Goal: Task Accomplishment & Management: Complete application form

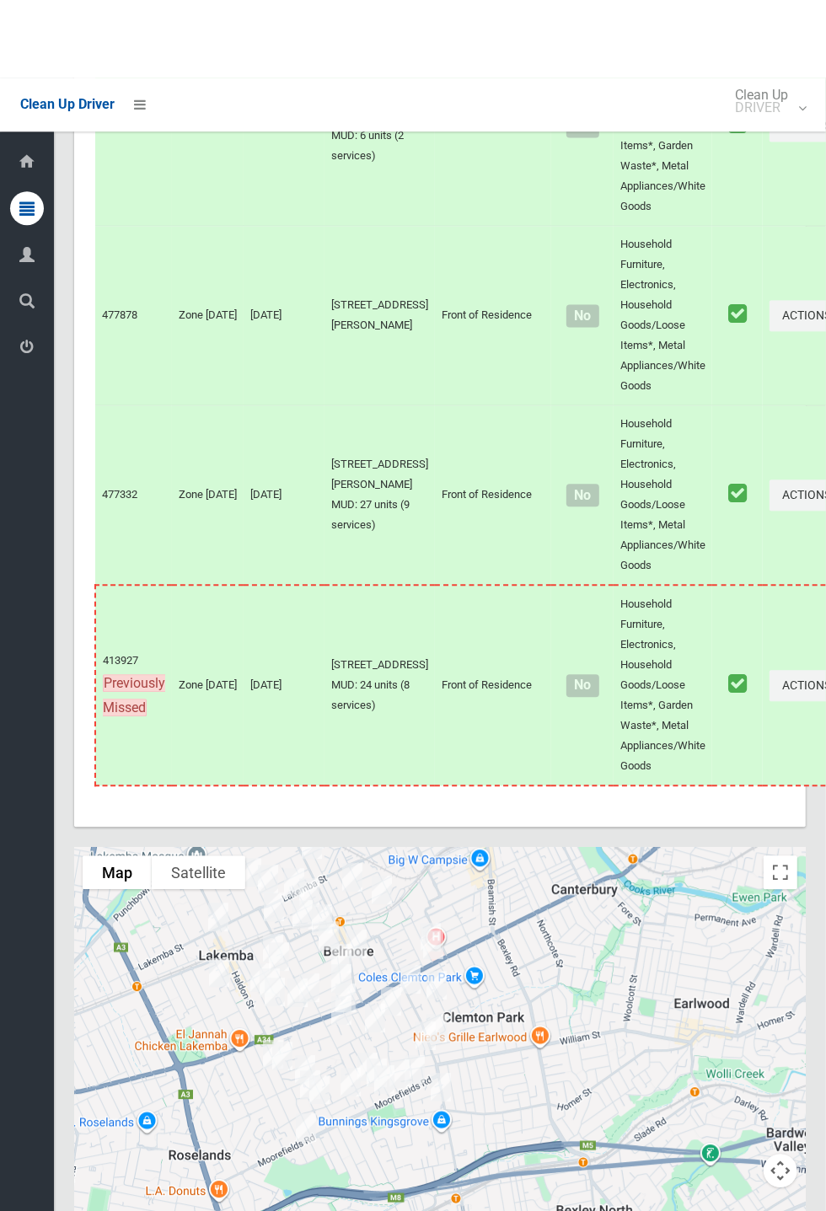
scroll to position [8552, 0]
click at [141, 20] on icon at bounding box center [140, 27] width 12 height 29
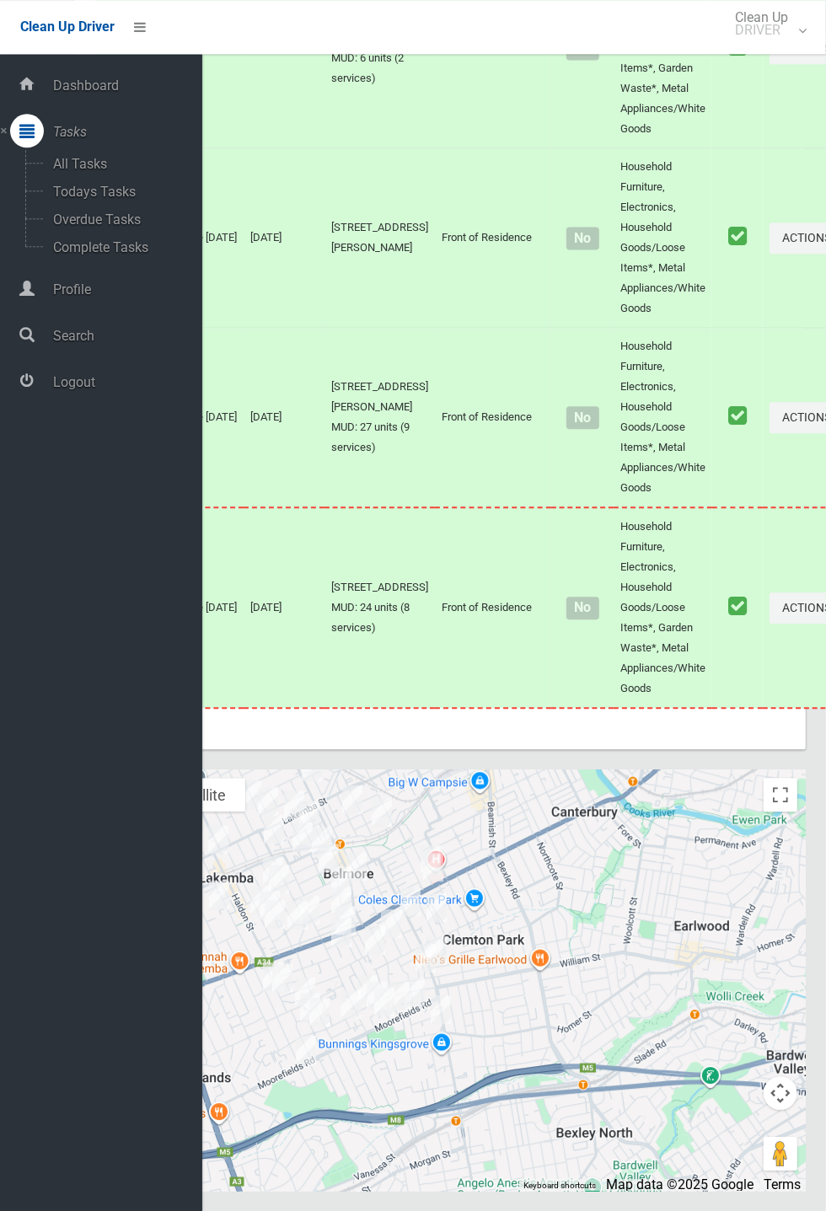
click at [95, 390] on span "Logout" at bounding box center [125, 382] width 154 height 16
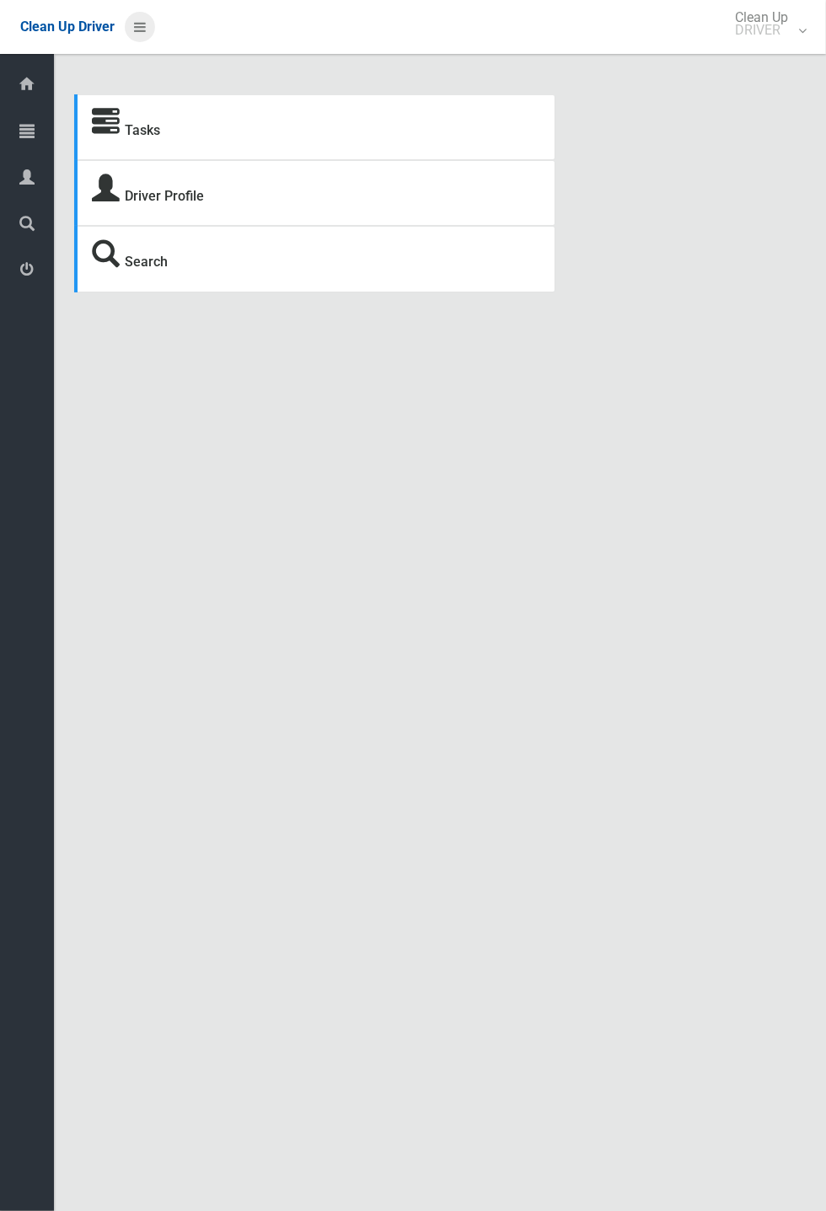
click at [146, 41] on icon at bounding box center [140, 27] width 12 height 29
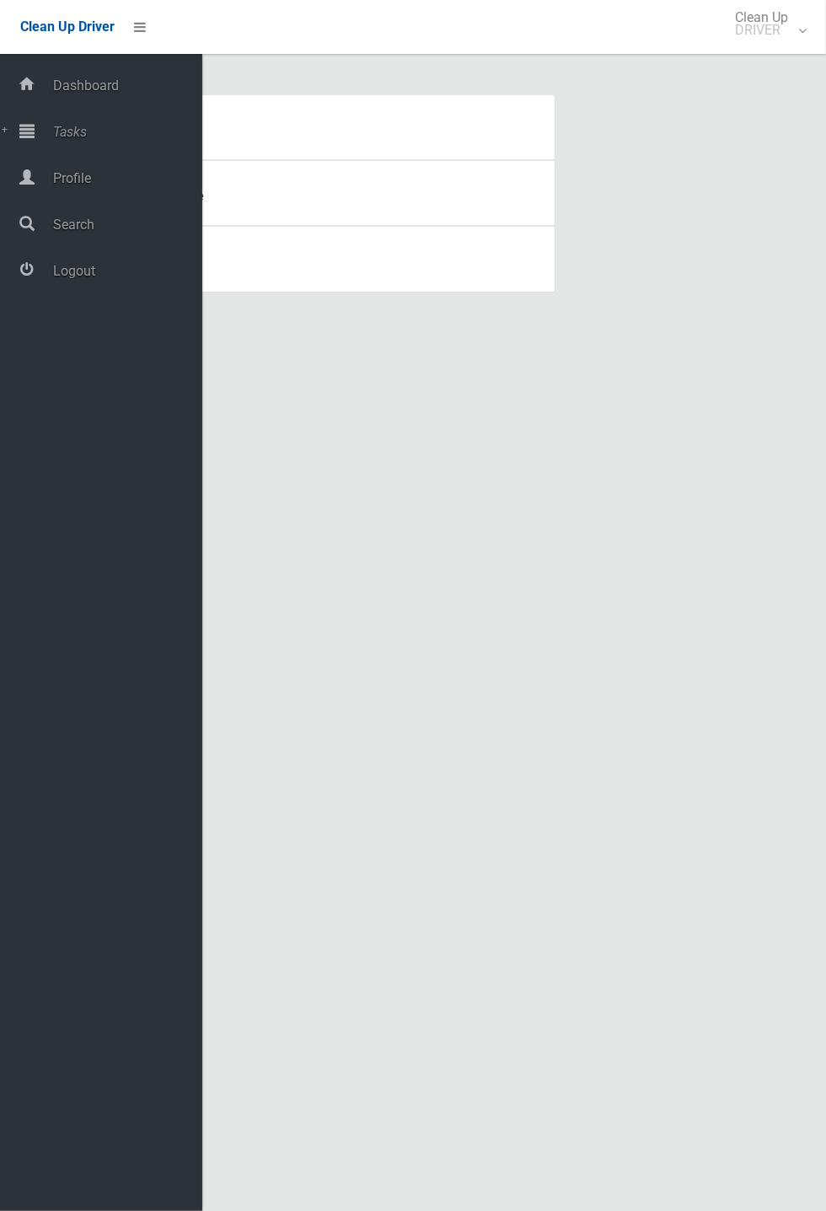
click at [75, 150] on link "Tasks" at bounding box center [101, 132] width 202 height 36
click at [79, 200] on span "Todays Tasks" at bounding box center [118, 192] width 140 height 16
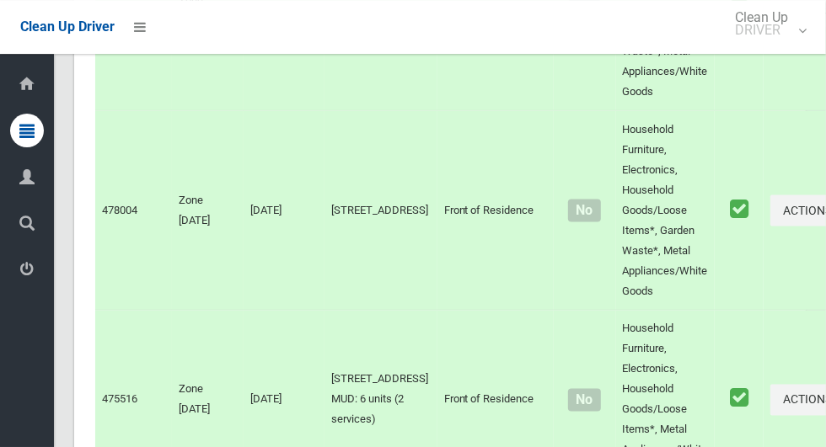
scroll to position [4674, 0]
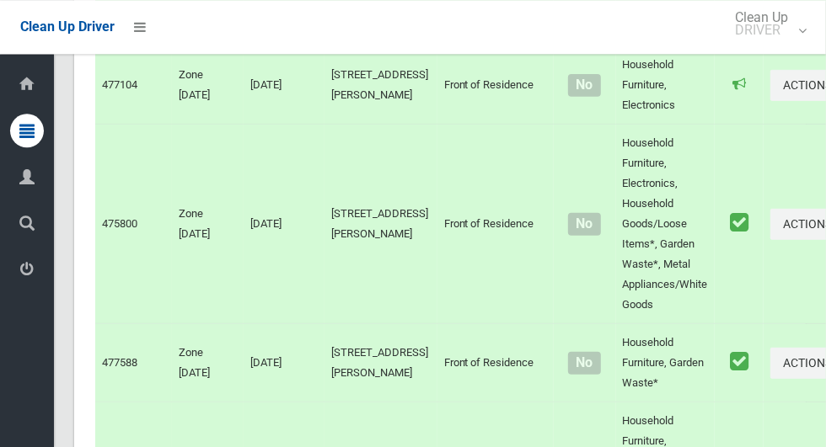
scroll to position [10876, 0]
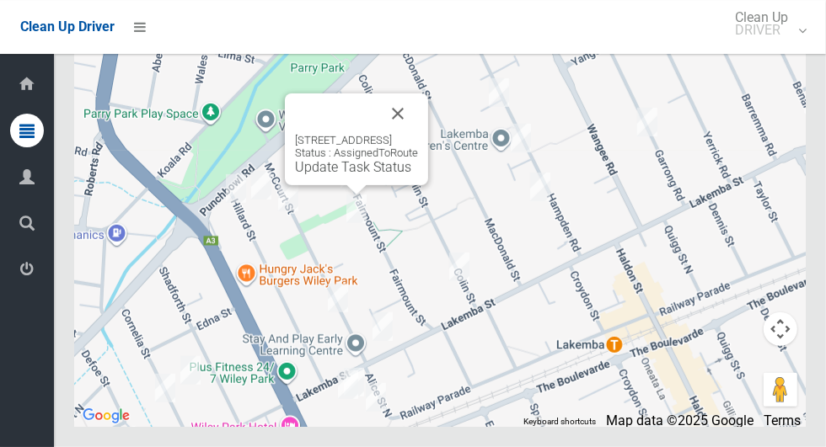
click at [418, 134] on button "Close" at bounding box center [398, 114] width 40 height 40
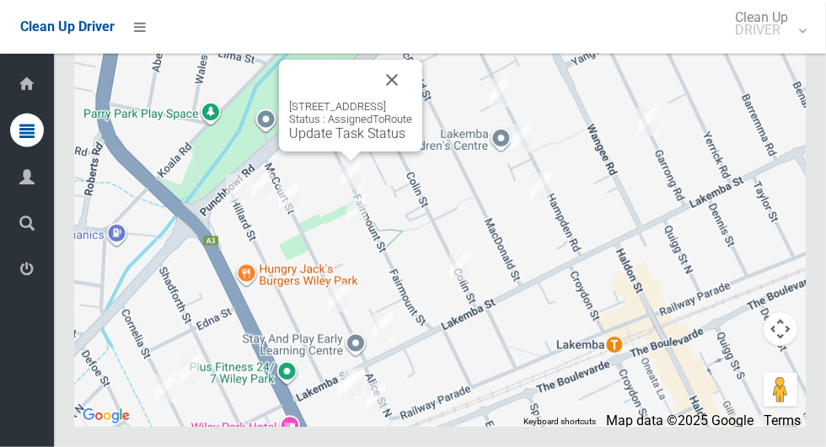
click at [412, 100] on button "Close" at bounding box center [392, 80] width 40 height 40
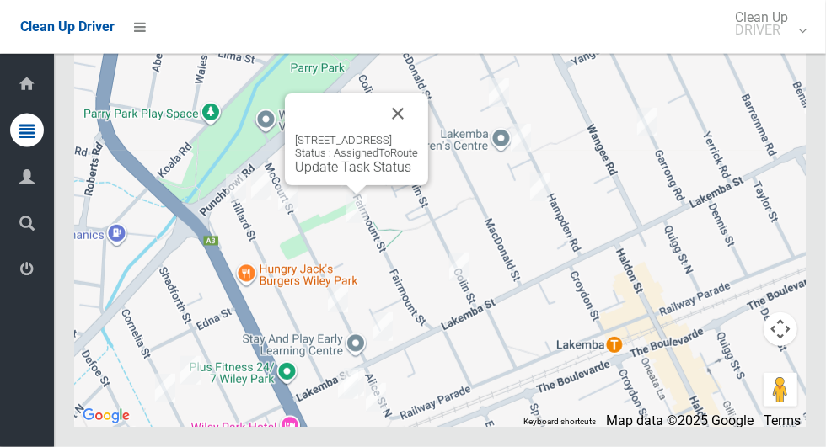
click at [418, 134] on button "Close" at bounding box center [398, 114] width 40 height 40
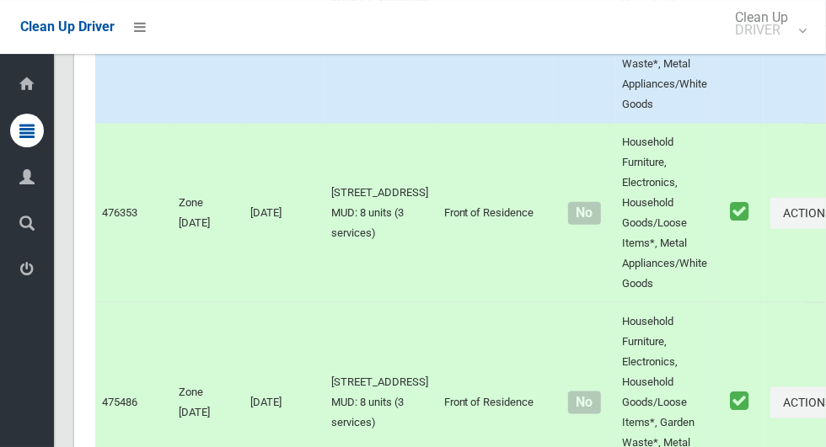
scroll to position [4191, 0]
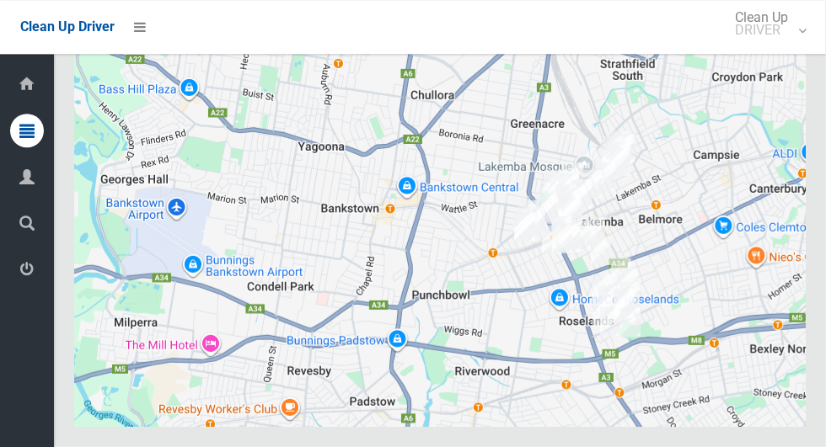
scroll to position [10876, 0]
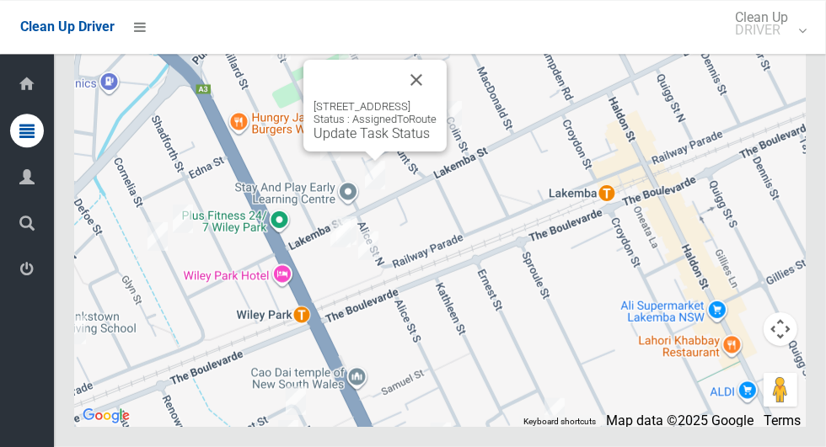
click at [437, 100] on button "Close" at bounding box center [416, 80] width 40 height 40
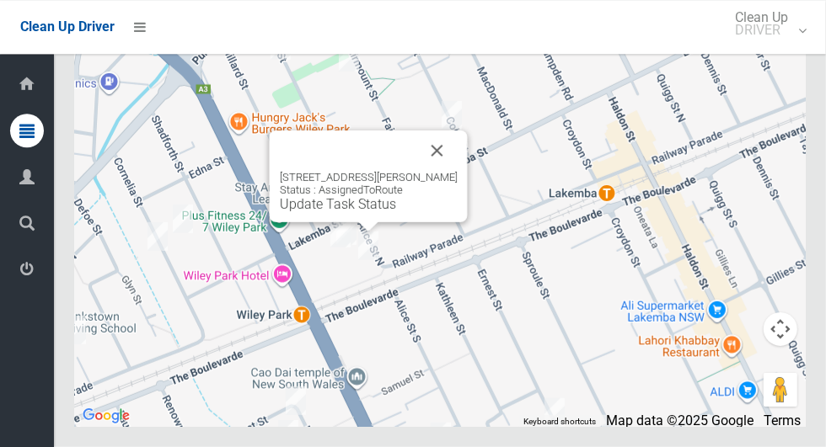
click at [458, 171] on button "Close" at bounding box center [437, 151] width 40 height 40
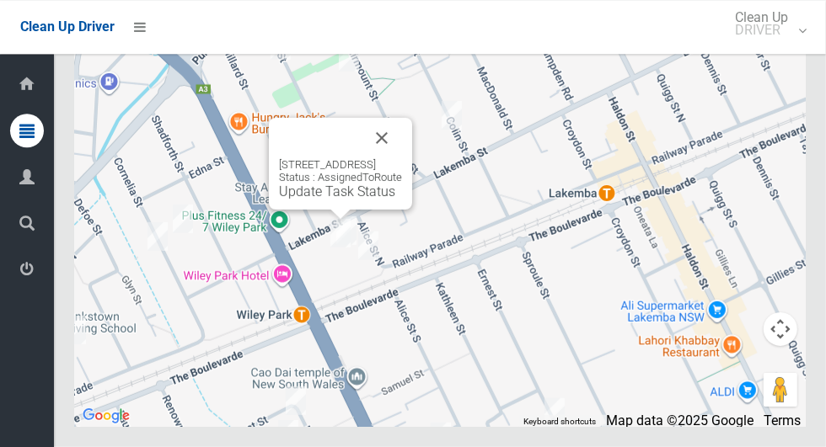
click at [402, 158] on button "Close" at bounding box center [382, 138] width 40 height 40
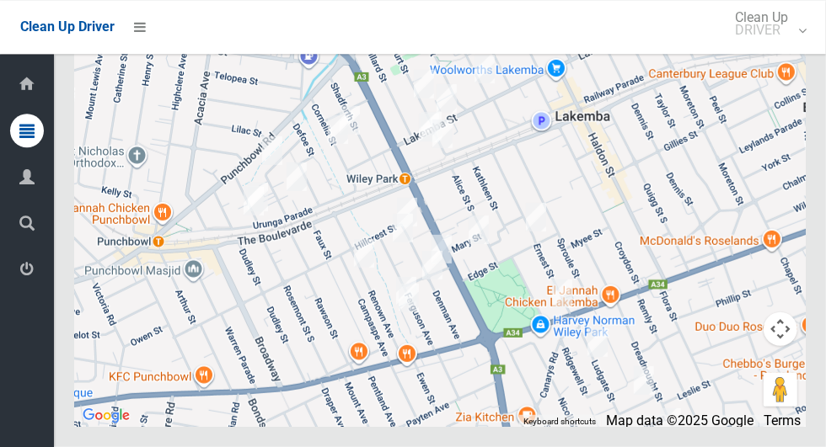
click at [337, 133] on div at bounding box center [439, 216] width 731 height 421
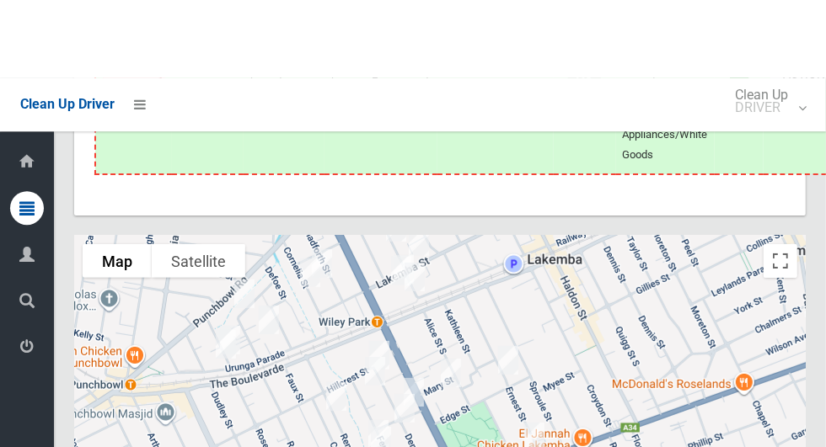
scroll to position [10082, 0]
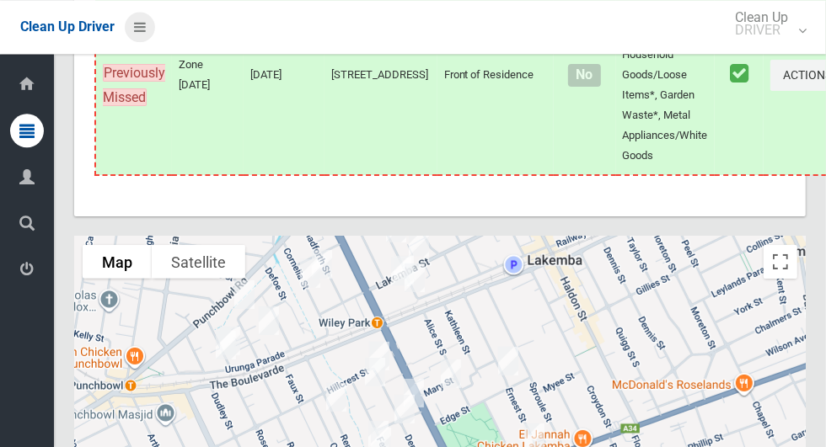
click at [146, 35] on icon at bounding box center [140, 27] width 12 height 29
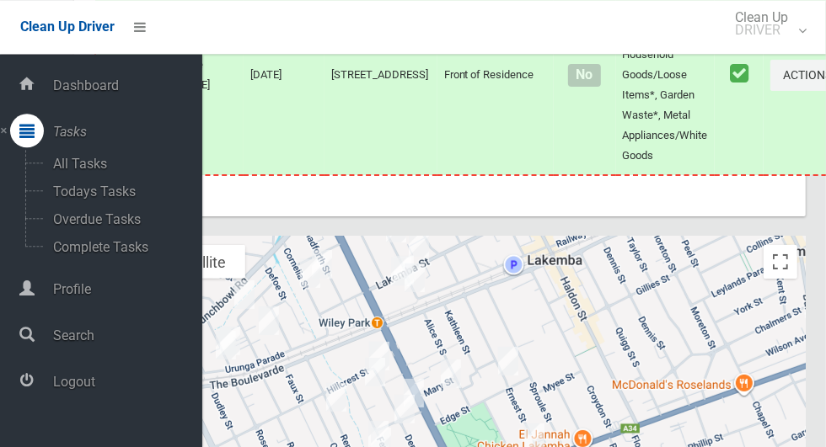
click at [83, 388] on span "Logout" at bounding box center [125, 382] width 154 height 16
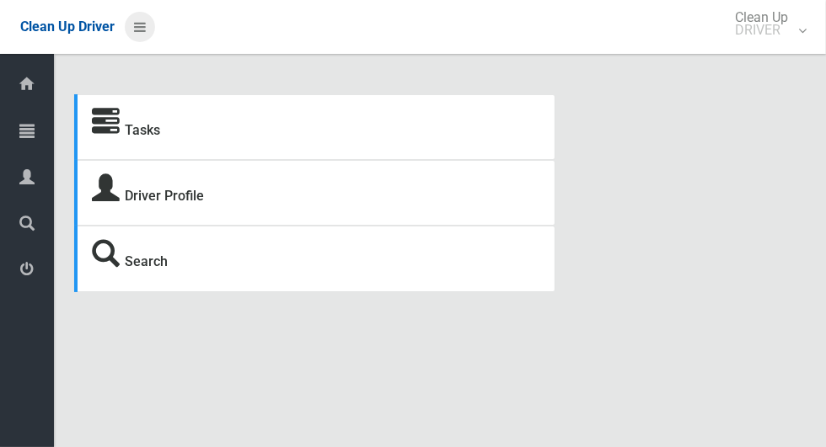
click at [146, 20] on icon at bounding box center [140, 27] width 12 height 29
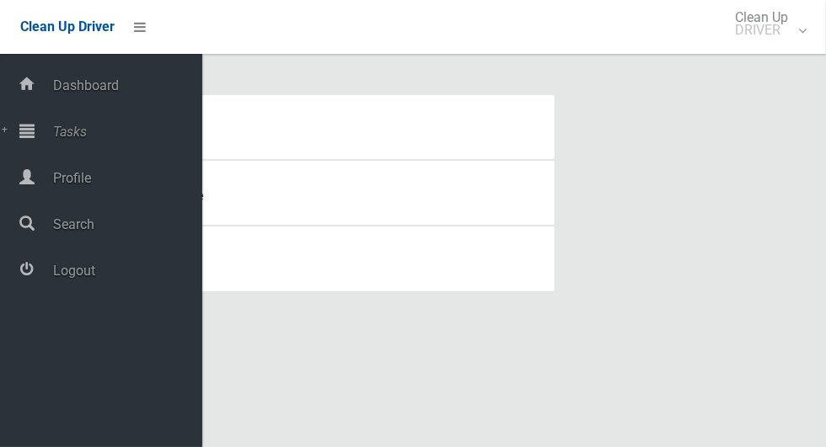
click at [87, 125] on span "Tasks" at bounding box center [125, 132] width 154 height 16
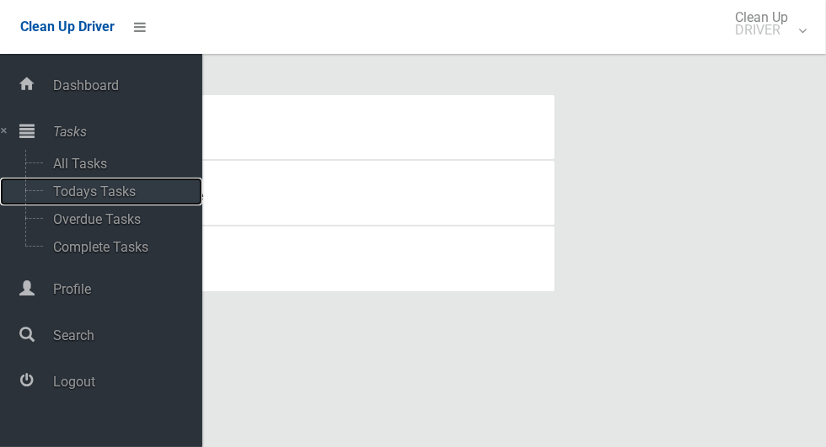
click at [115, 191] on span "Todays Tasks" at bounding box center [118, 192] width 140 height 16
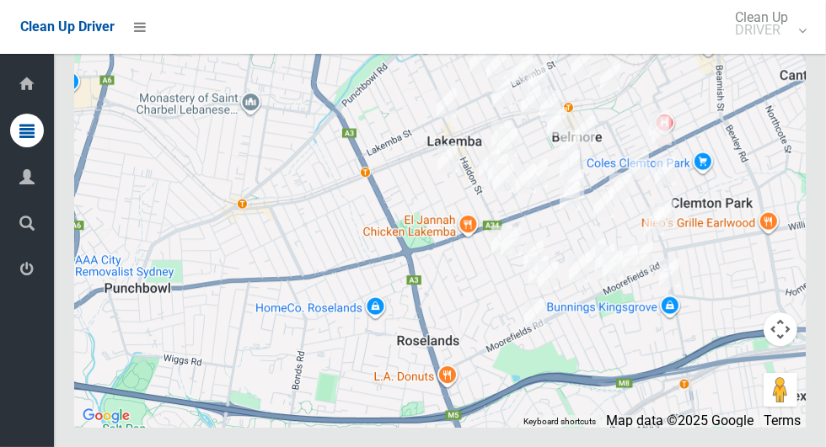
scroll to position [8552, 0]
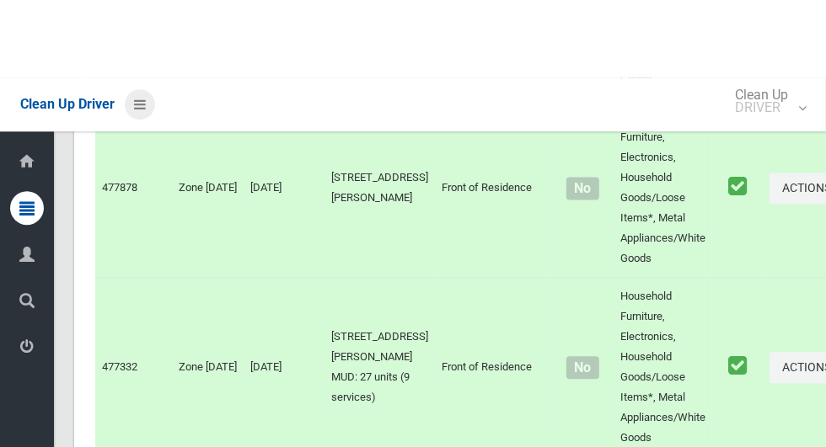
click at [146, 25] on icon at bounding box center [140, 27] width 12 height 29
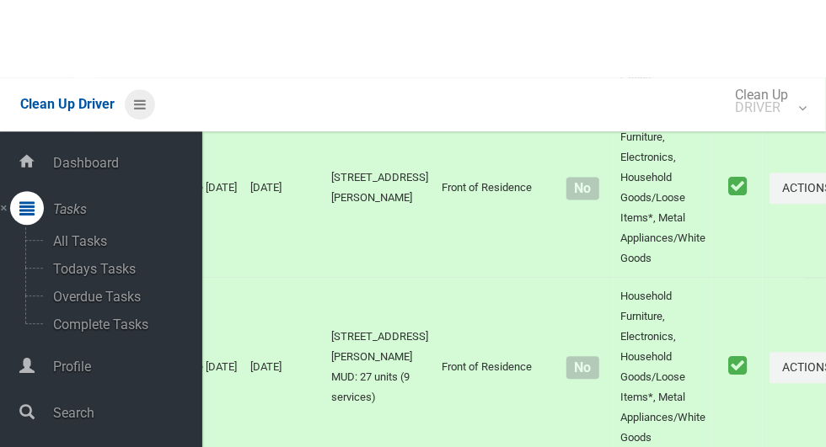
scroll to position [8474, 0]
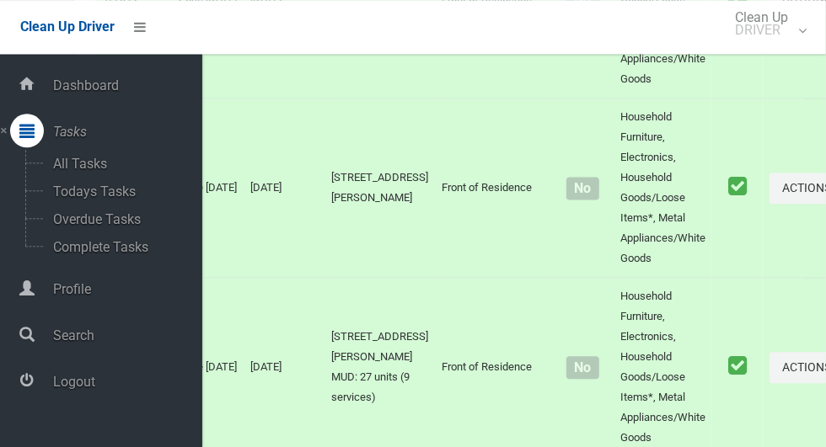
click at [93, 390] on span "Logout" at bounding box center [125, 382] width 154 height 16
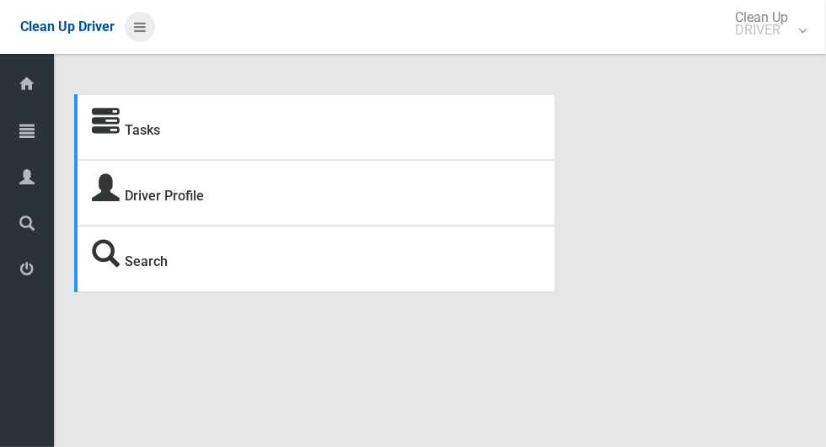
click at [146, 34] on icon at bounding box center [140, 27] width 12 height 29
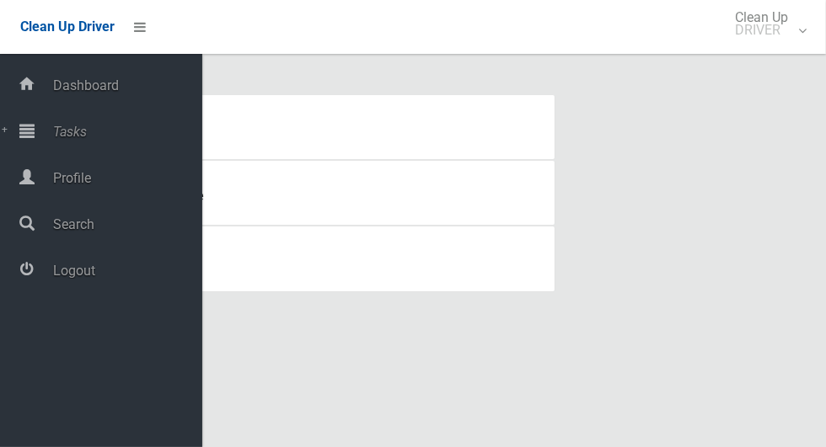
click at [87, 140] on span "Tasks" at bounding box center [125, 132] width 154 height 16
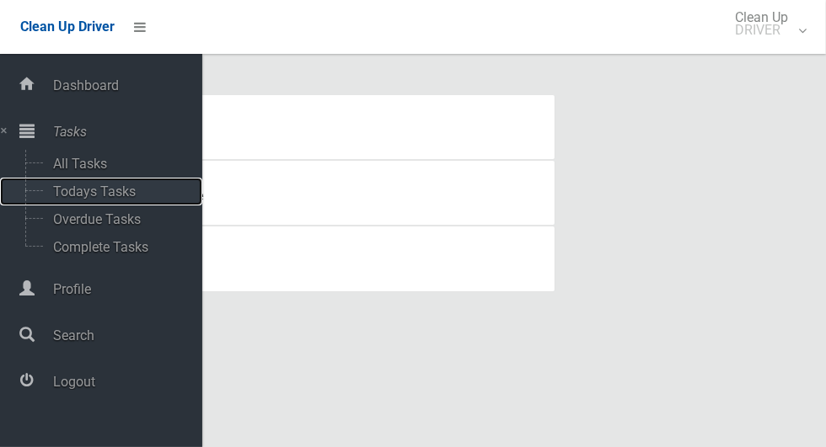
click at [124, 191] on span "Todays Tasks" at bounding box center [118, 192] width 140 height 16
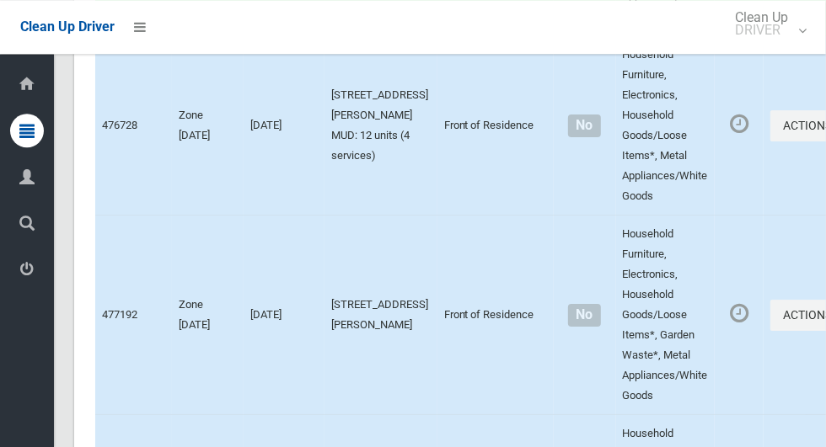
scroll to position [3049, 0]
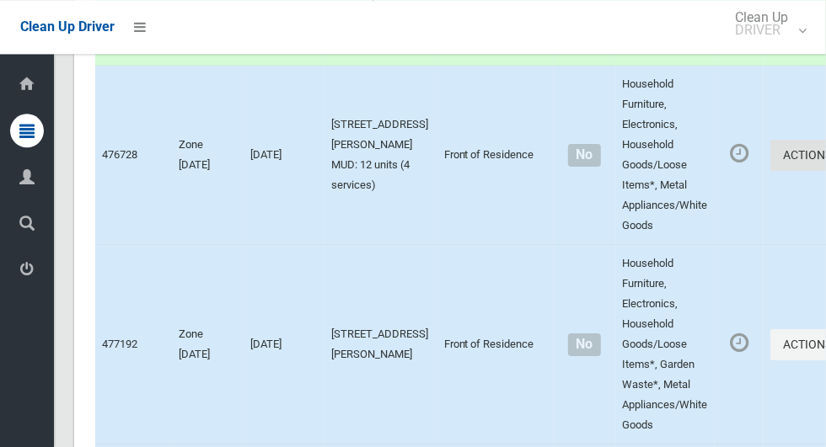
click at [825, 161] on icon "button" at bounding box center [835, 155] width 7 height 12
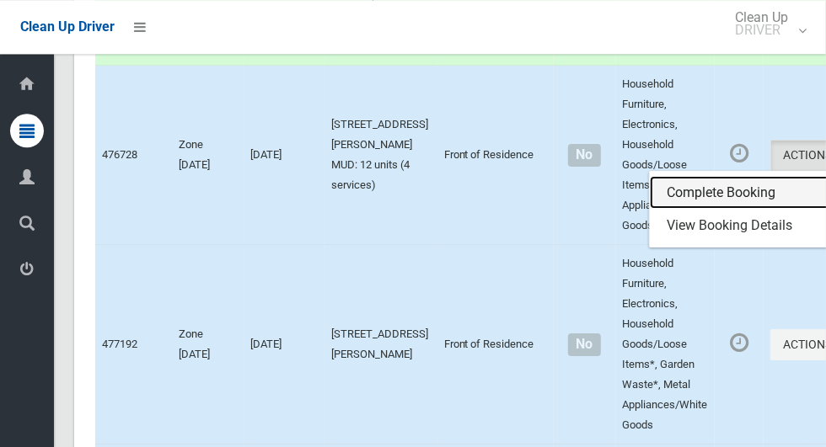
click at [684, 210] on link "Complete Booking" at bounding box center [750, 193] width 201 height 34
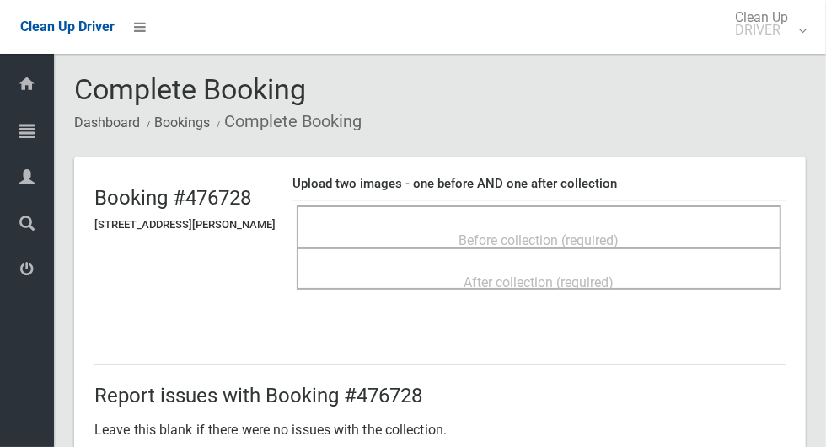
click at [611, 233] on span "Before collection (required)" at bounding box center [539, 241] width 160 height 16
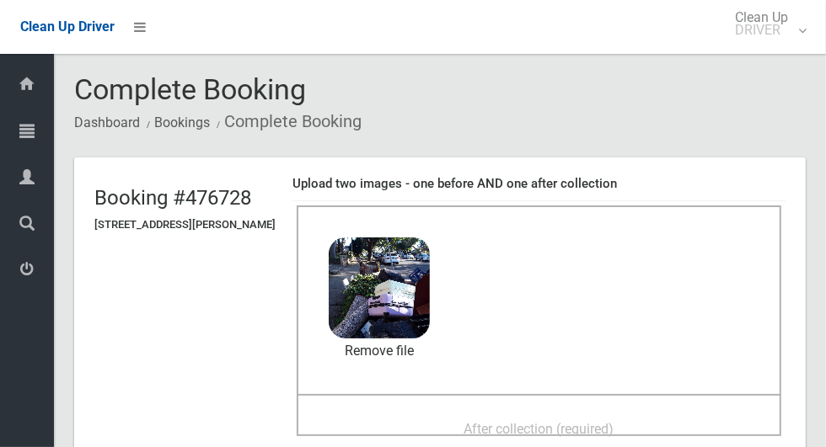
click at [526, 421] on span "After collection (required)" at bounding box center [539, 429] width 150 height 16
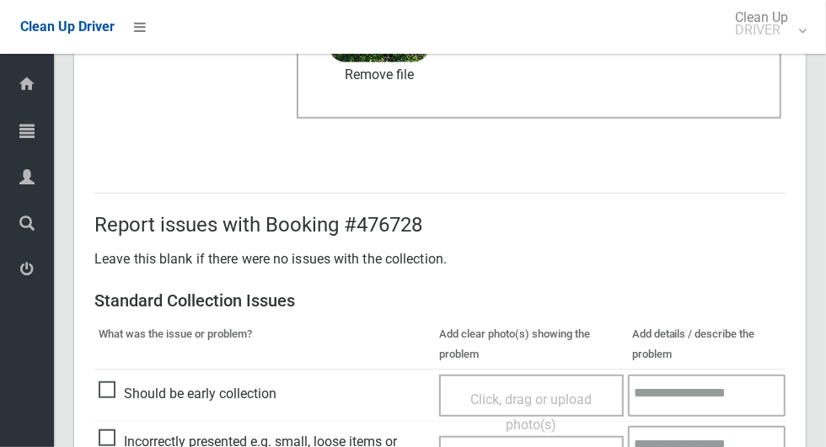
scroll to position [871, 0]
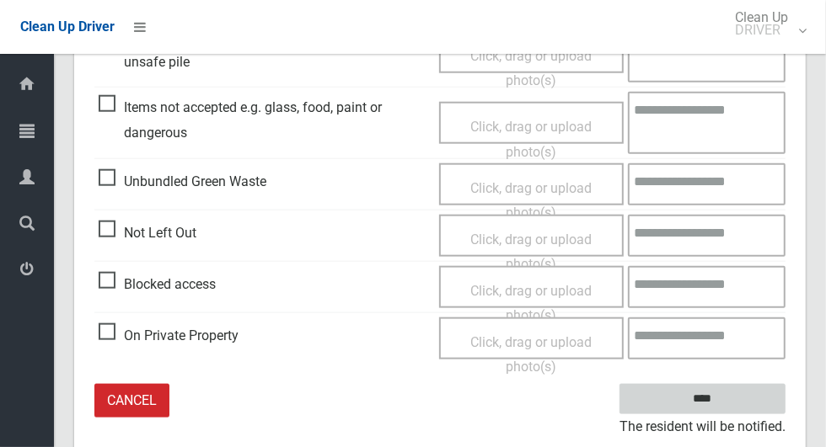
click at [731, 399] on input "****" at bounding box center [702, 399] width 166 height 31
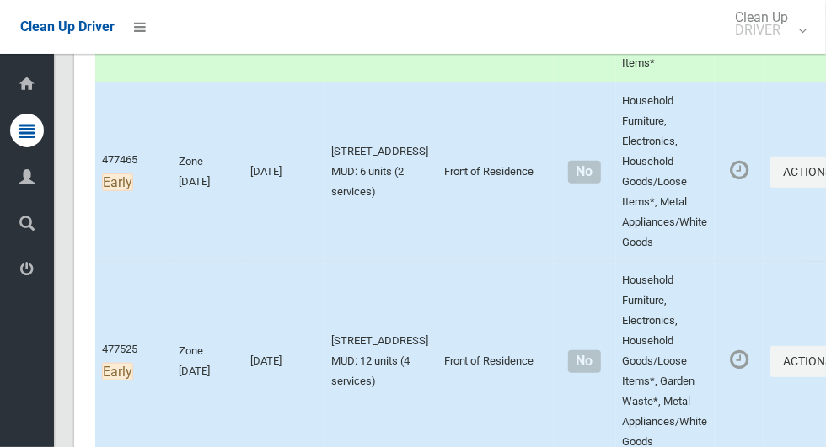
scroll to position [415, 0]
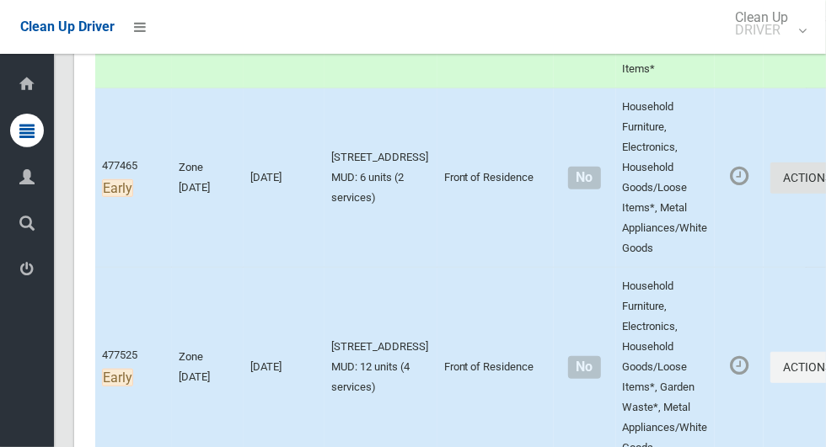
click at [825, 182] on icon "button" at bounding box center [835, 178] width 7 height 12
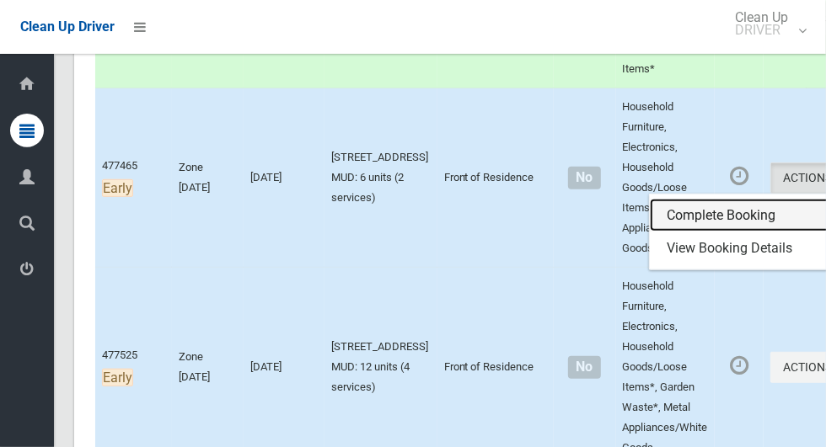
click at [685, 210] on link "Complete Booking" at bounding box center [750, 216] width 201 height 34
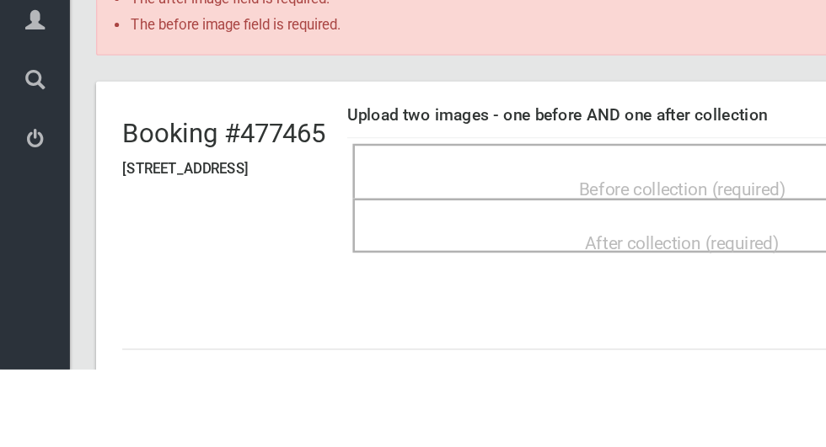
scroll to position [48, 0]
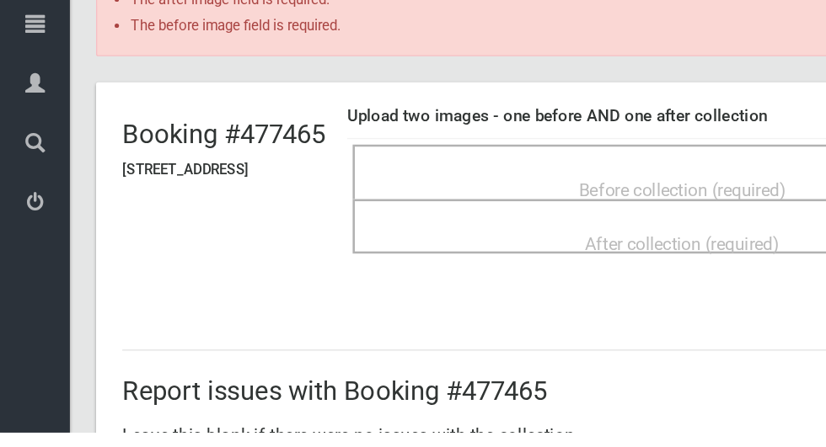
click at [517, 252] on span "Before collection (required)" at bounding box center [527, 260] width 160 height 16
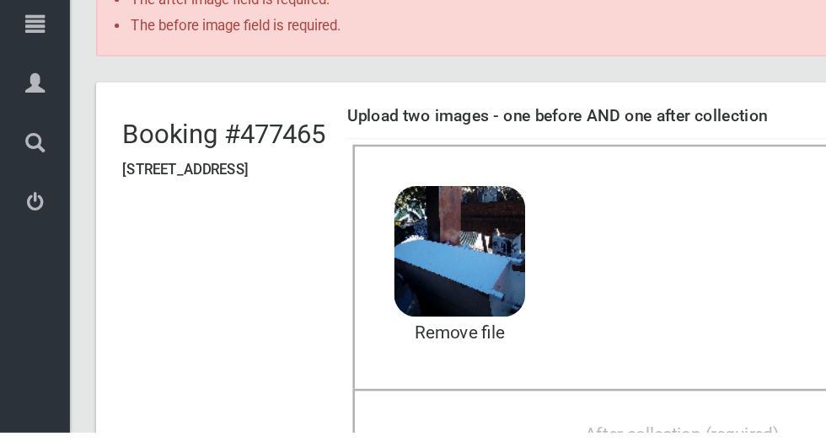
click at [465, 439] on div "After collection (required)" at bounding box center [527, 447] width 472 height 31
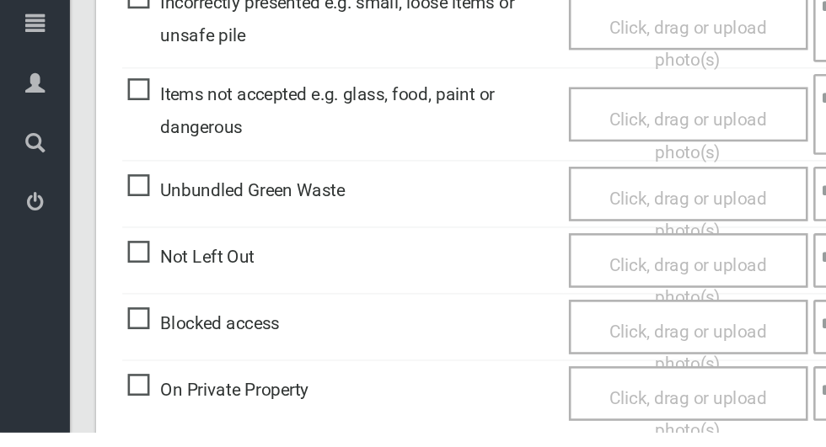
scroll to position [895, 0]
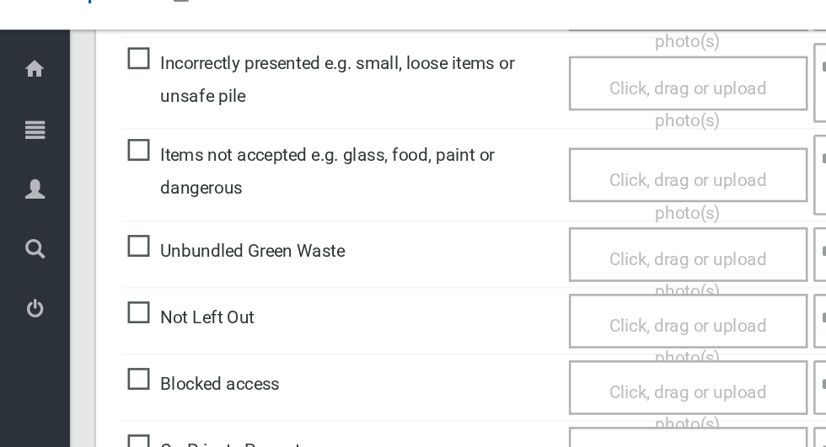
click at [515, 162] on span "Click, drag or upload photo(s)" at bounding box center [530, 182] width 121 height 41
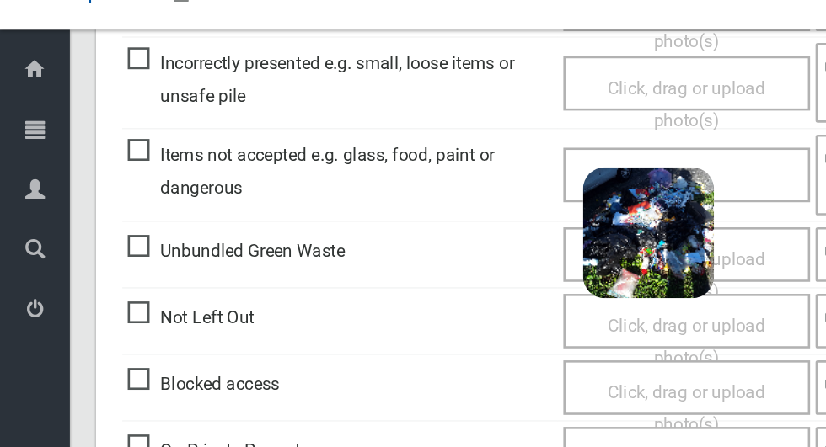
click at [584, 157] on div "Click, drag or upload photo(s) 4.1 MB 2025-08-1308.57.40865195822794590906.jpg …" at bounding box center [530, 166] width 190 height 42
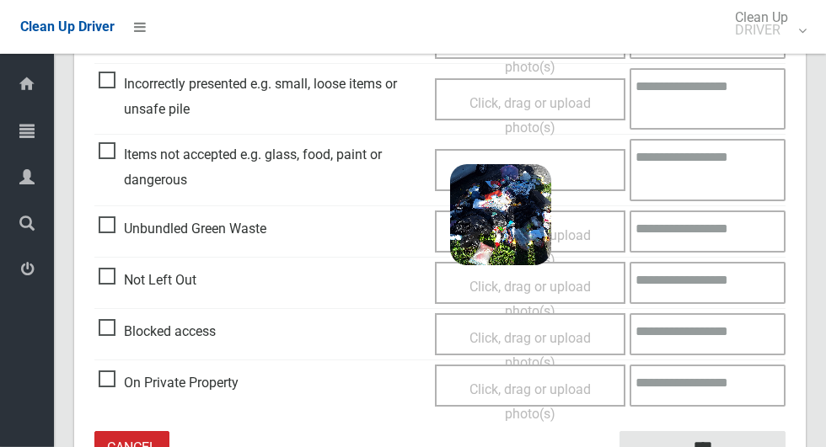
scroll to position [886, 0]
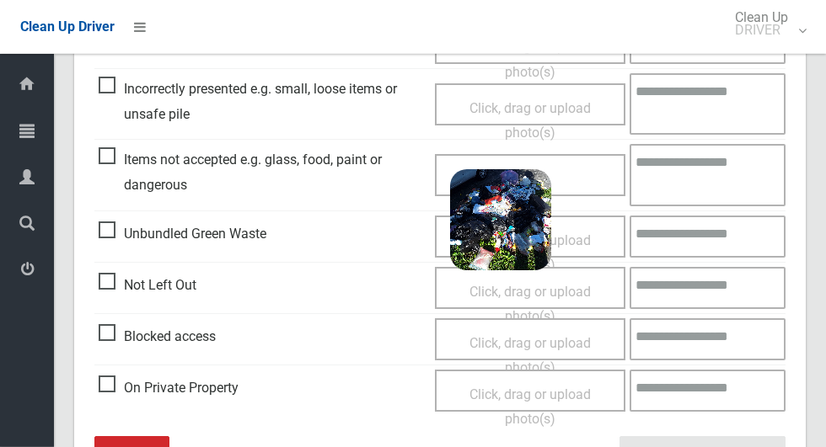
click at [704, 165] on textarea at bounding box center [707, 175] width 156 height 62
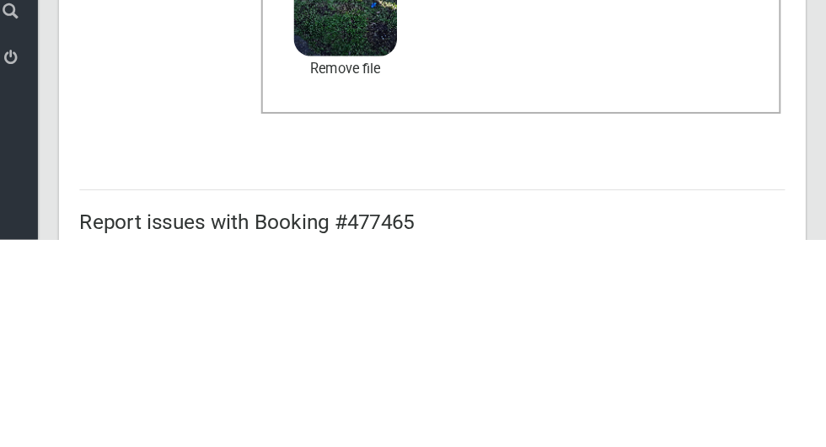
scroll to position [987, 0]
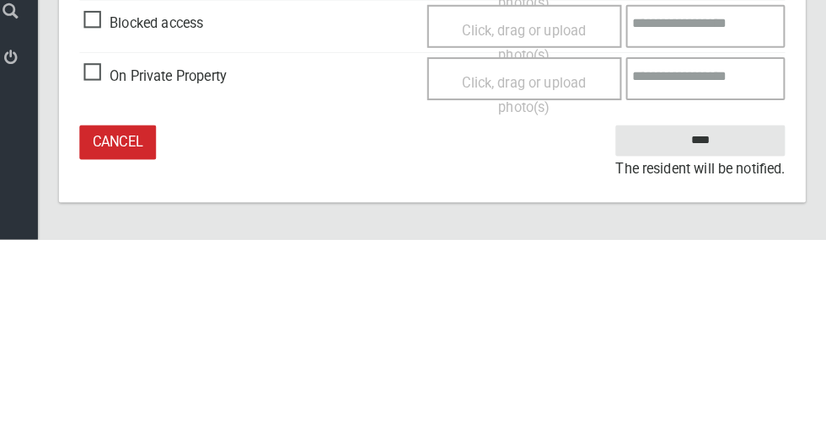
type textarea "**********"
click at [734, 341] on input "****" at bounding box center [702, 350] width 166 height 31
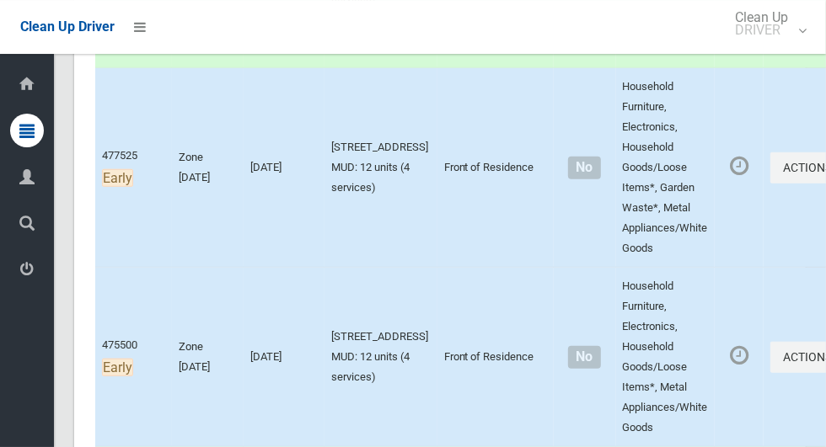
scroll to position [615, 0]
click at [770, 180] on button "Actions" at bounding box center [810, 167] width 81 height 31
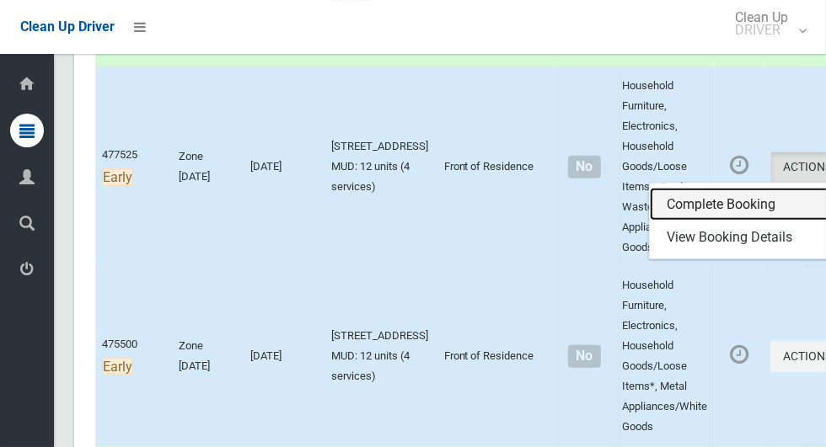
click at [656, 211] on link "Complete Booking" at bounding box center [750, 205] width 201 height 34
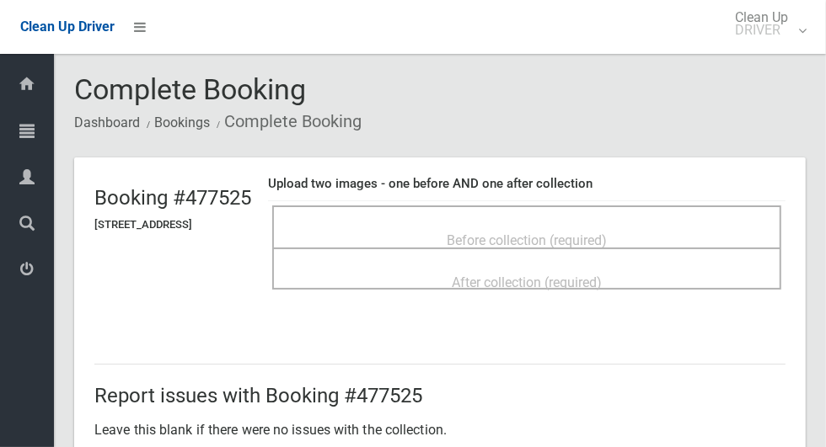
click at [607, 234] on span "Before collection (required)" at bounding box center [527, 241] width 160 height 16
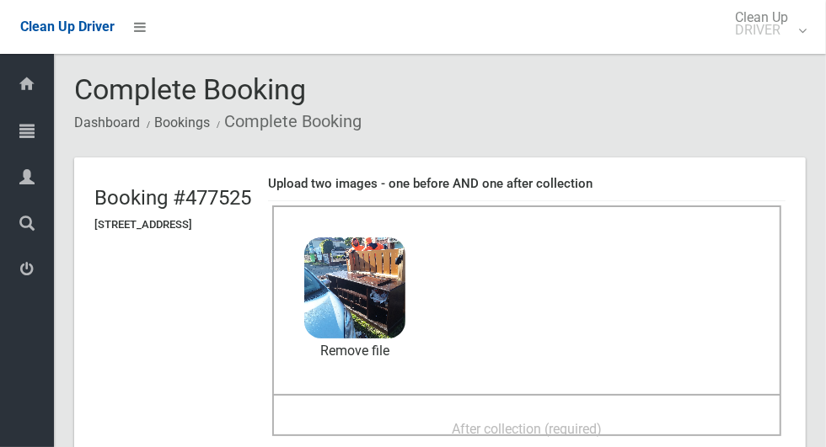
click at [528, 421] on span "After collection (required)" at bounding box center [527, 429] width 150 height 16
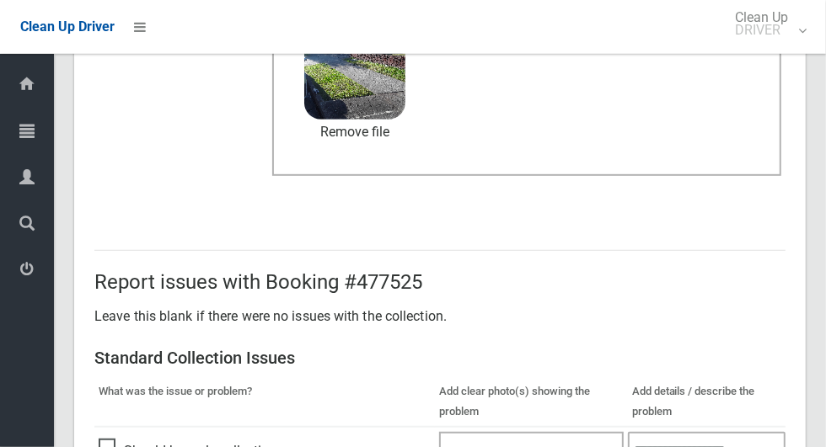
scroll to position [871, 0]
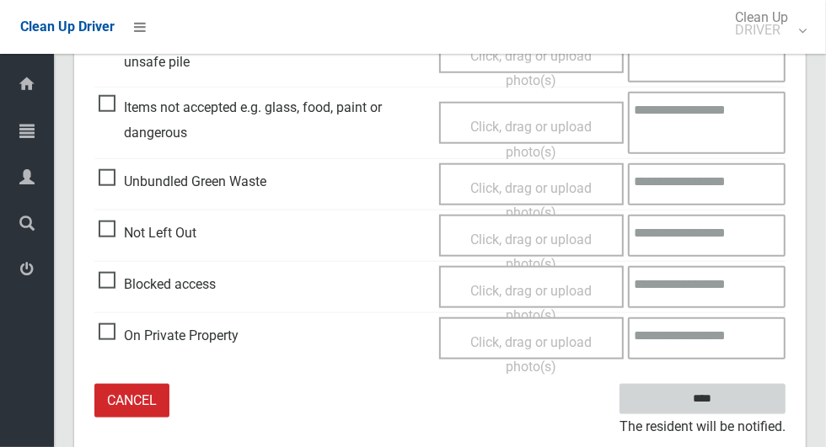
click at [731, 410] on input "****" at bounding box center [702, 399] width 166 height 31
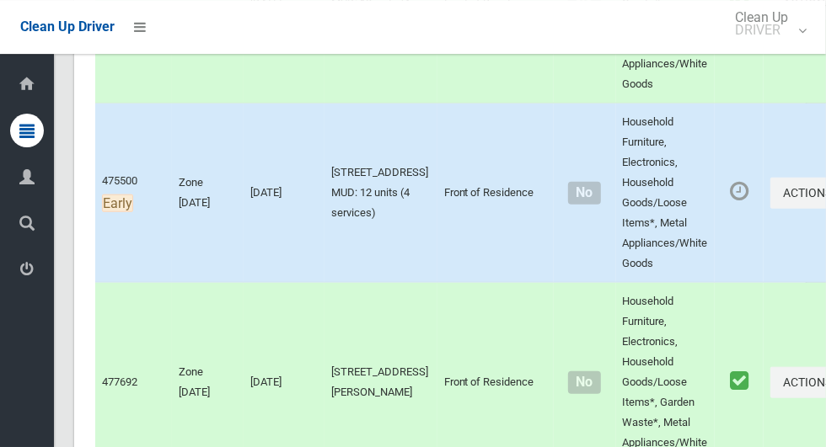
scroll to position [771, 0]
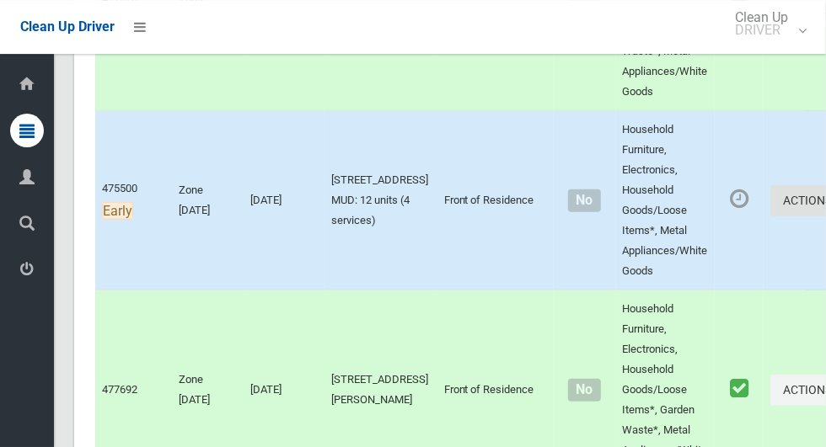
click at [825, 206] on icon "button" at bounding box center [835, 201] width 7 height 12
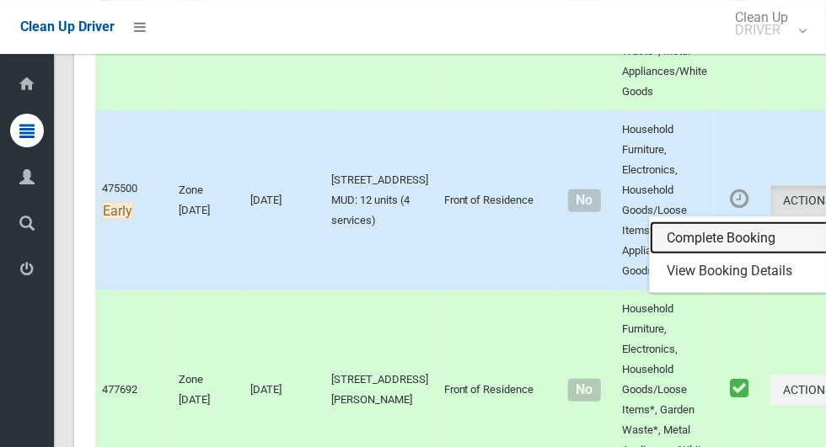
click at [683, 254] on link "Complete Booking" at bounding box center [750, 239] width 201 height 34
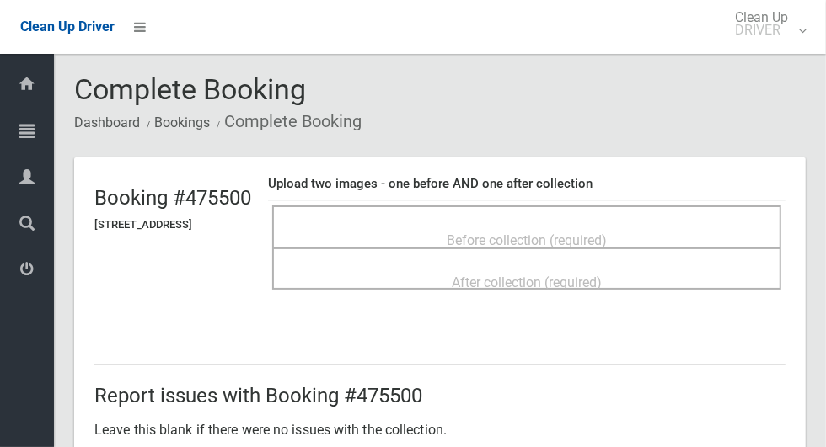
click at [607, 233] on span "Before collection (required)" at bounding box center [527, 241] width 160 height 16
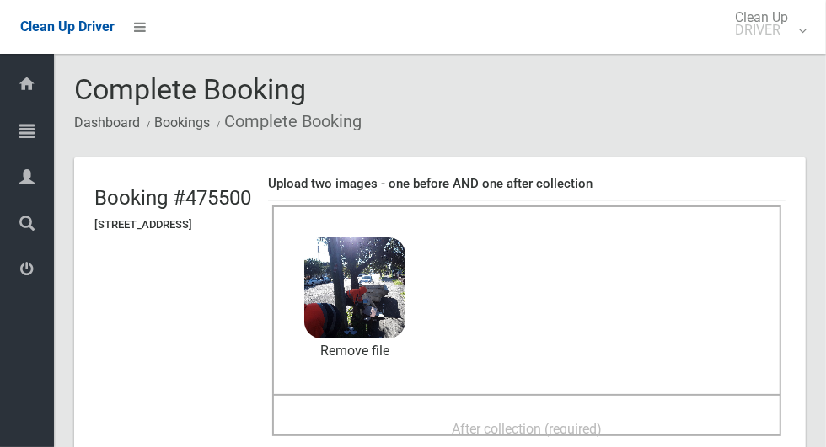
click at [572, 424] on span "After collection (required)" at bounding box center [527, 429] width 150 height 16
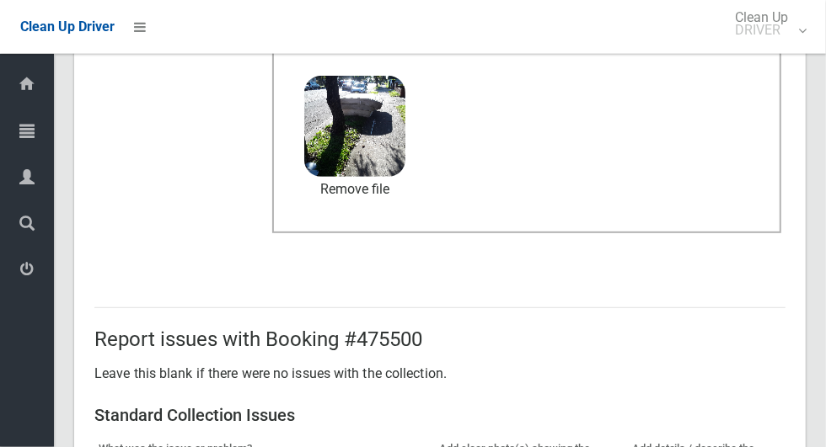
scroll to position [871, 0]
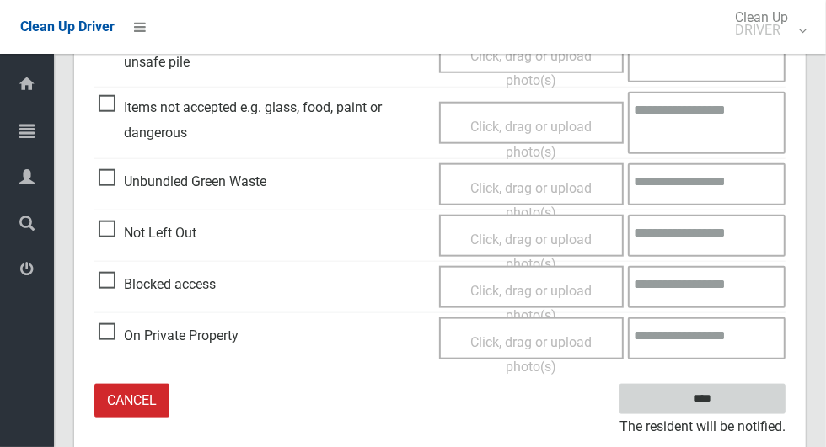
click at [731, 397] on input "****" at bounding box center [702, 399] width 166 height 31
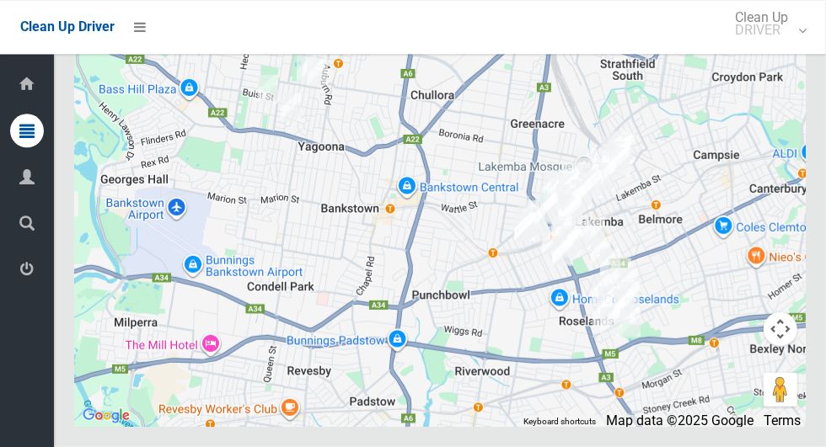
scroll to position [10876, 0]
click at [746, 310] on div at bounding box center [439, 216] width 731 height 421
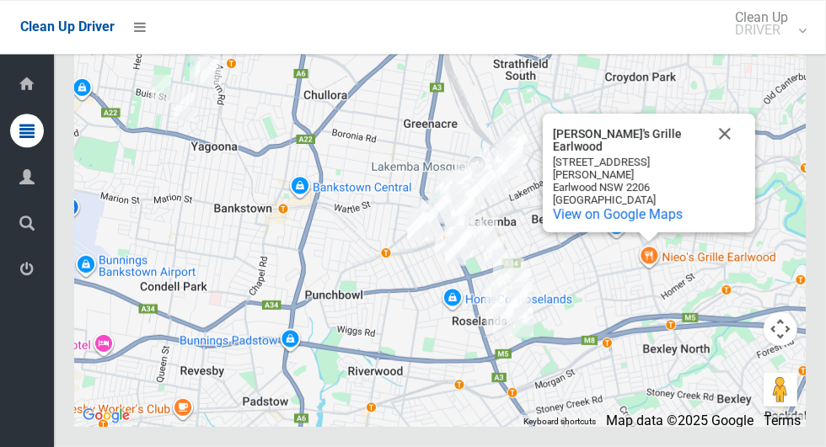
scroll to position [10845, 0]
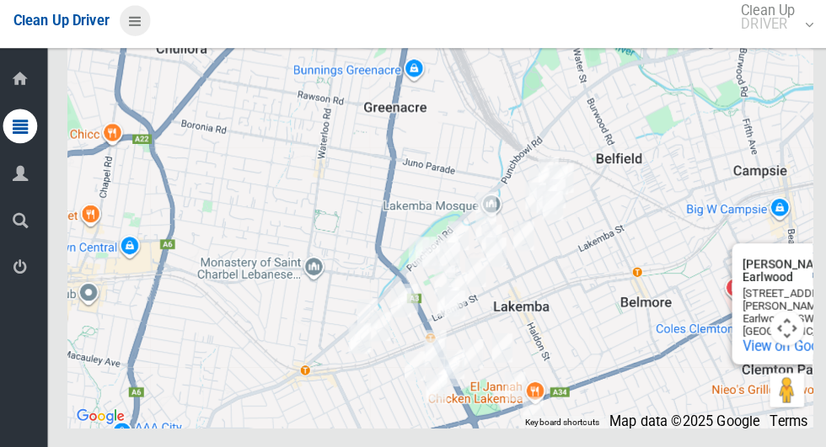
click at [146, 26] on icon at bounding box center [140, 27] width 12 height 29
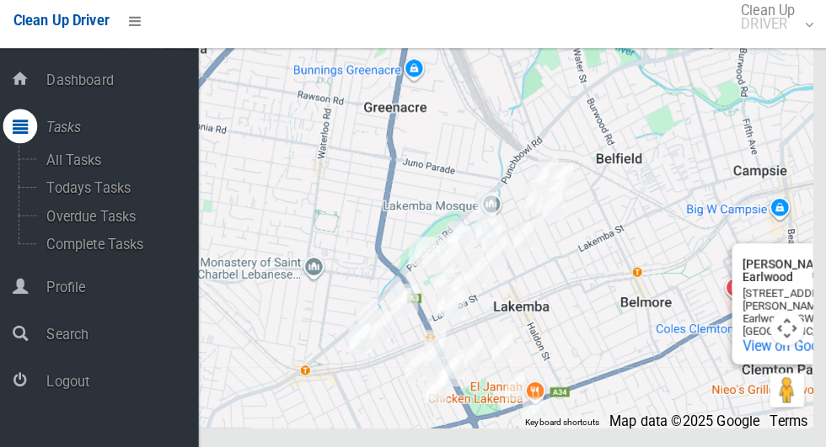
click at [87, 390] on span "Logout" at bounding box center [125, 382] width 154 height 16
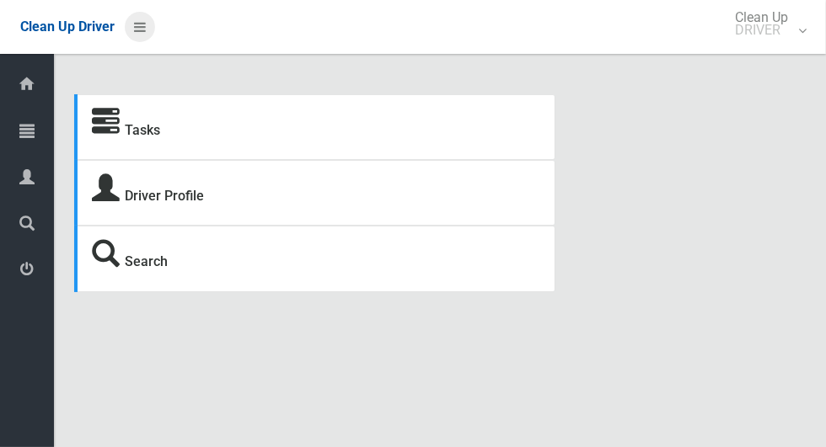
click at [146, 27] on icon at bounding box center [140, 27] width 12 height 29
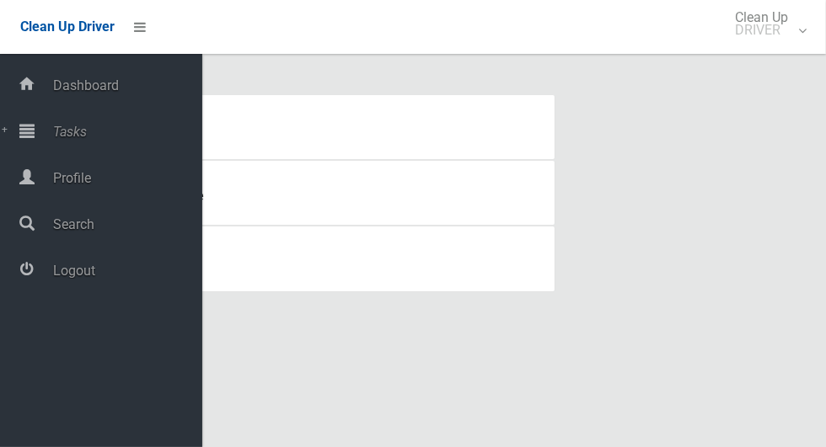
click at [83, 139] on span "Tasks" at bounding box center [125, 132] width 154 height 16
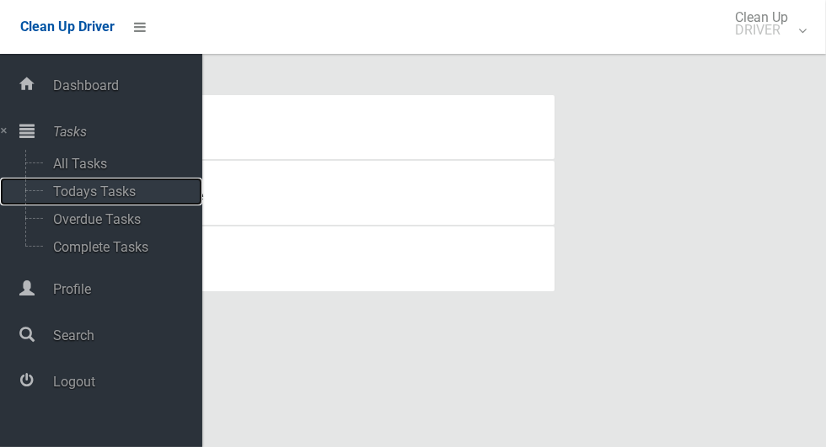
click at [135, 200] on span "Todays Tasks" at bounding box center [118, 192] width 140 height 16
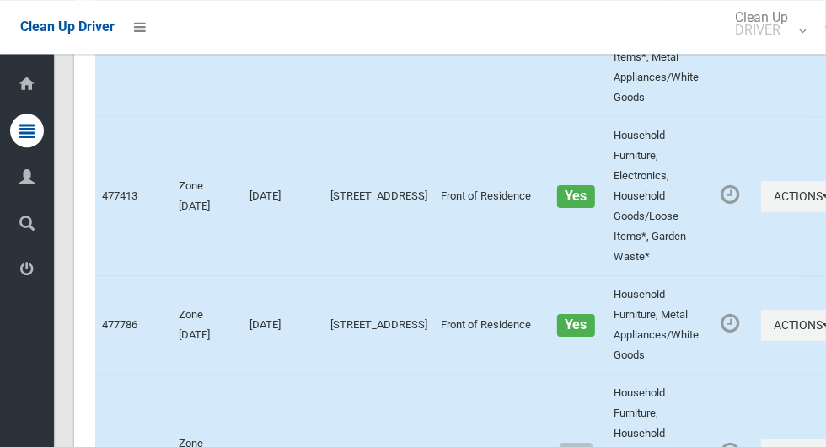
scroll to position [10388, 0]
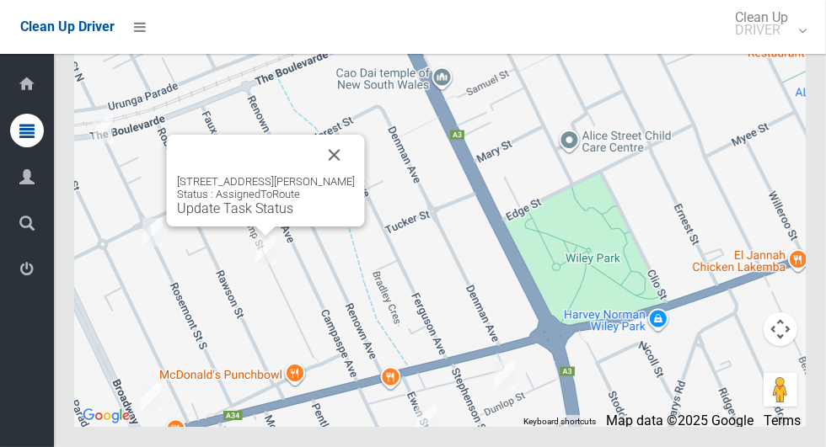
click at [355, 175] on button "Close" at bounding box center [334, 155] width 40 height 40
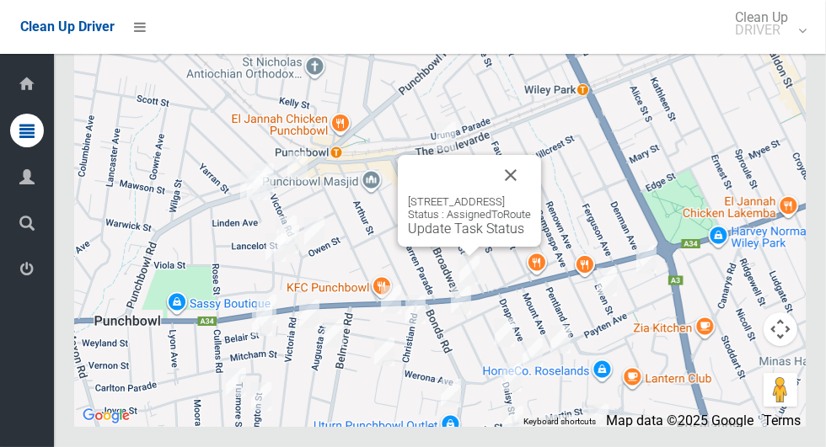
click at [531, 196] on button "Close" at bounding box center [510, 175] width 40 height 40
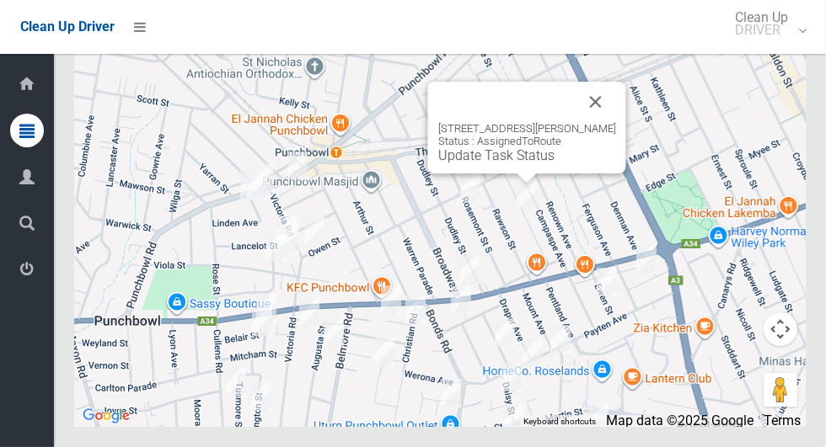
click at [608, 122] on button "Close" at bounding box center [596, 102] width 40 height 40
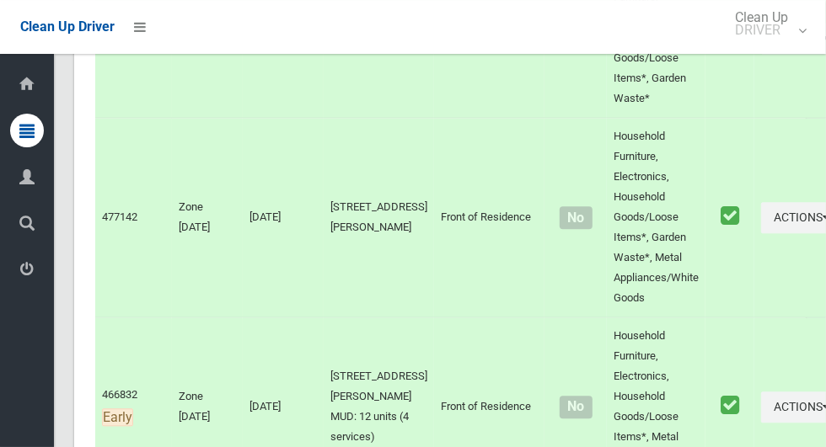
scroll to position [8482, 0]
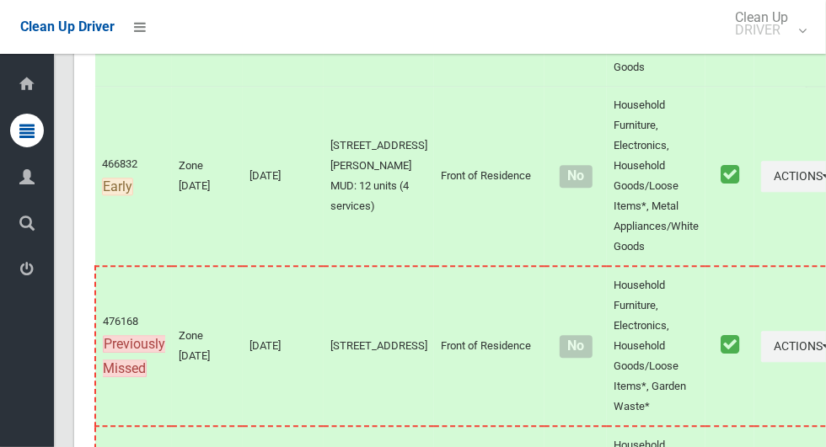
scroll to position [8719, 0]
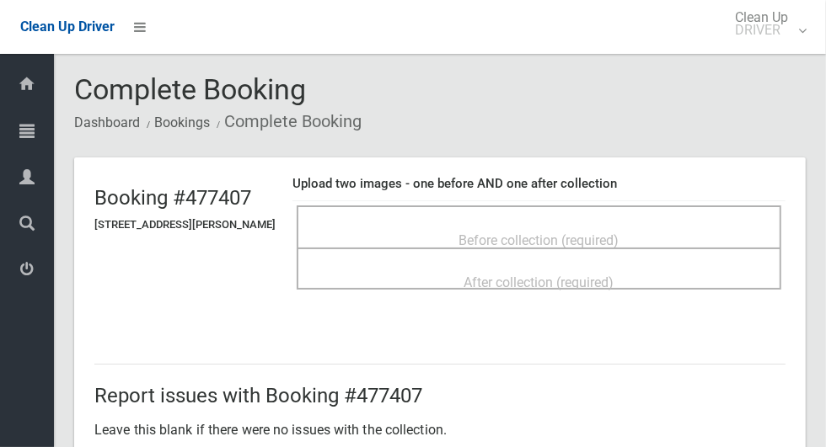
click at [564, 233] on span "Before collection (required)" at bounding box center [539, 241] width 160 height 16
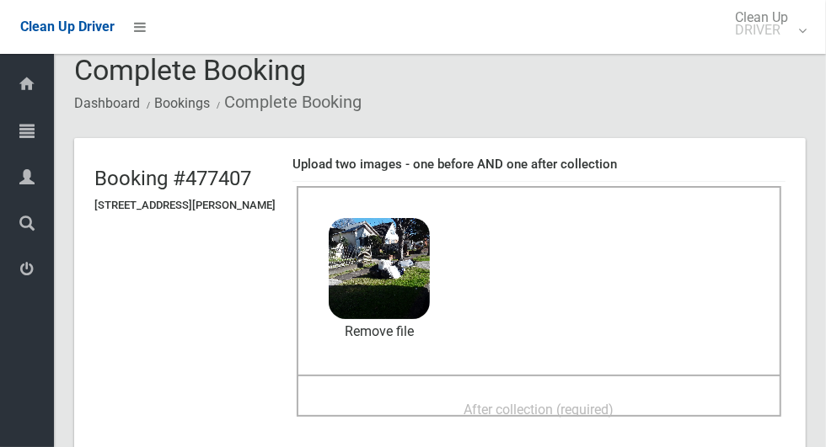
scroll to position [123, 0]
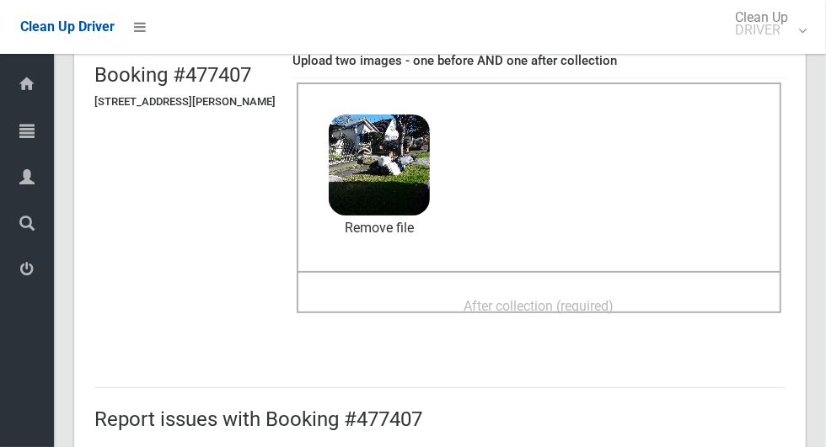
click at [614, 299] on span "After collection (required)" at bounding box center [539, 306] width 150 height 16
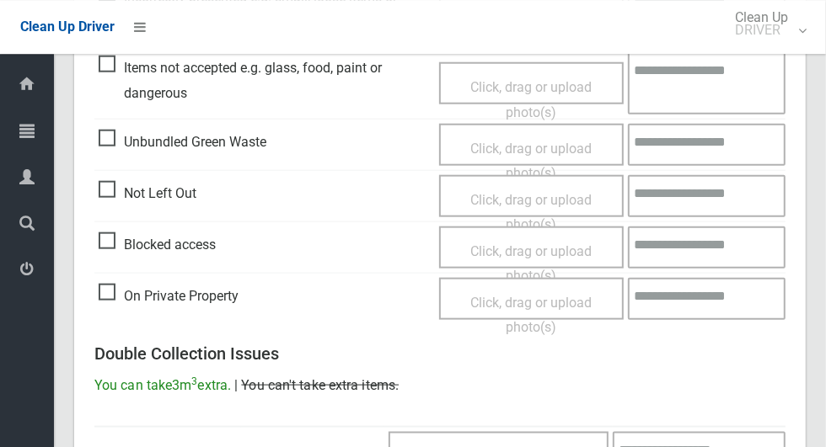
scroll to position [1379, 0]
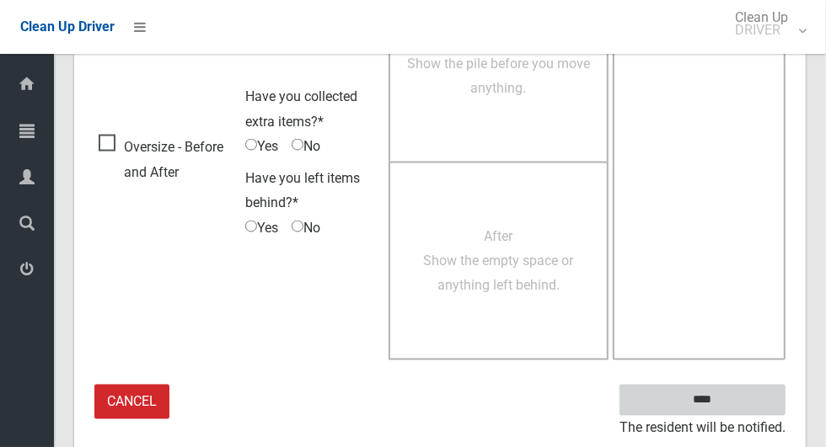
click at [711, 395] on input "****" at bounding box center [702, 400] width 166 height 31
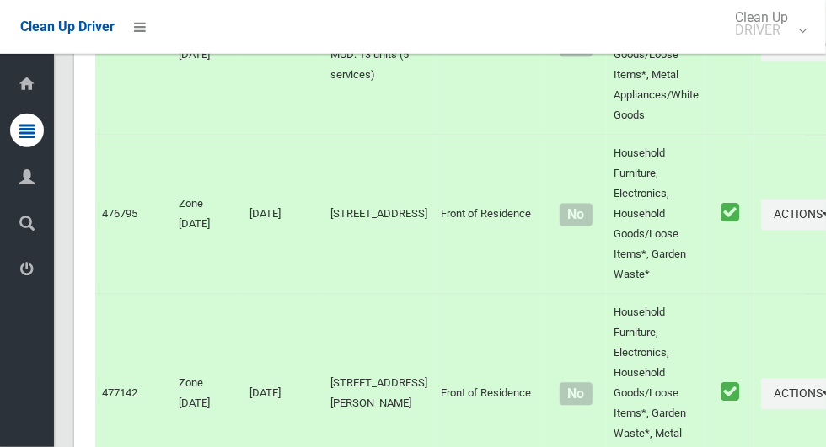
scroll to position [8338, 0]
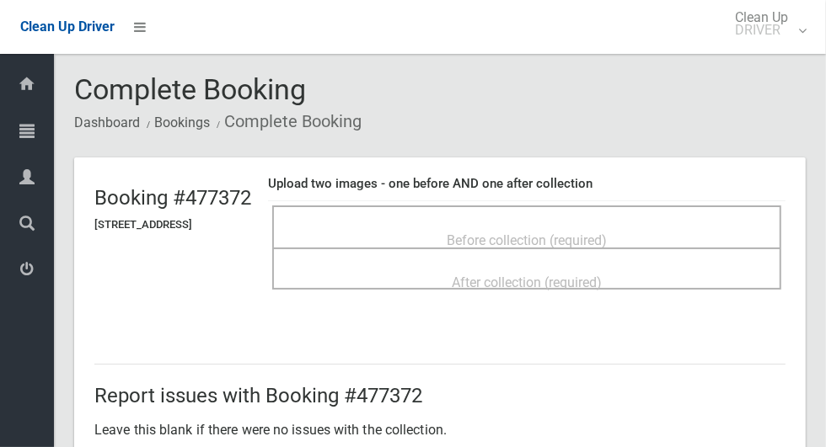
click at [662, 224] on div "Before collection (required)" at bounding box center [527, 239] width 472 height 31
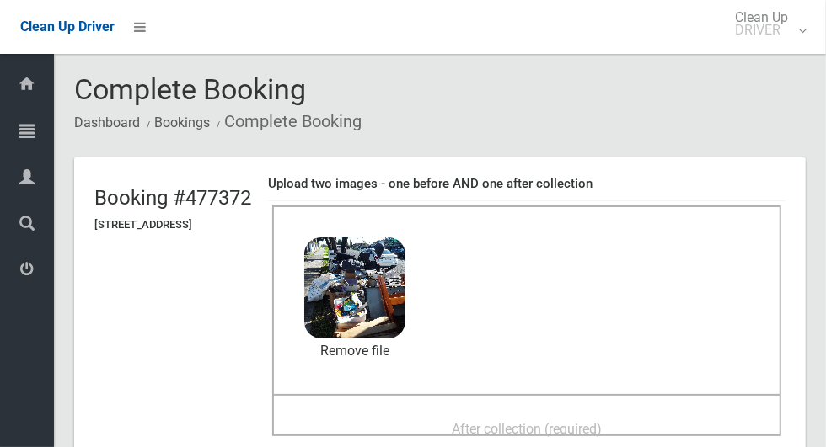
click at [560, 423] on span "After collection (required)" at bounding box center [527, 429] width 150 height 16
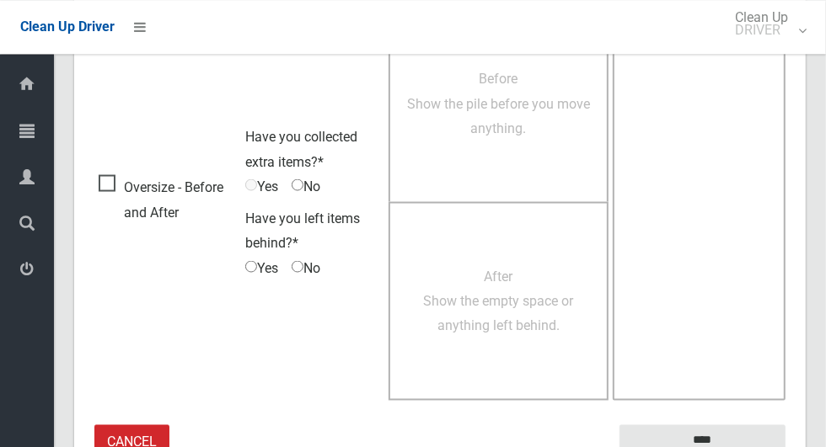
scroll to position [1379, 0]
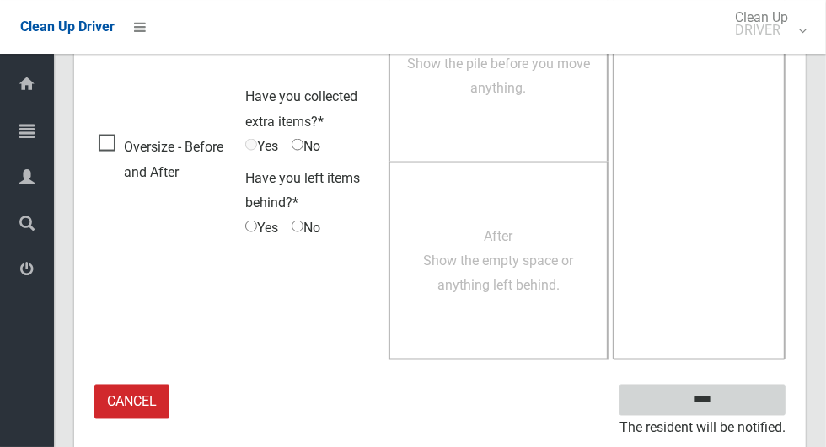
click at [712, 399] on input "****" at bounding box center [702, 400] width 166 height 31
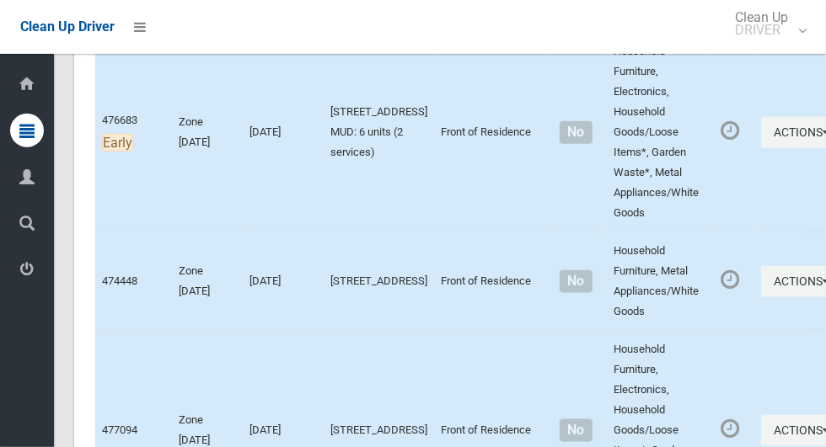
scroll to position [967, 0]
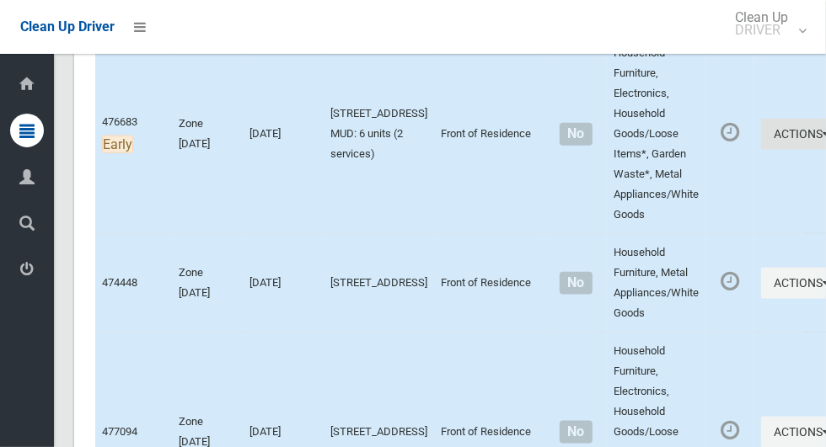
click at [761, 150] on button "Actions" at bounding box center [801, 134] width 81 height 31
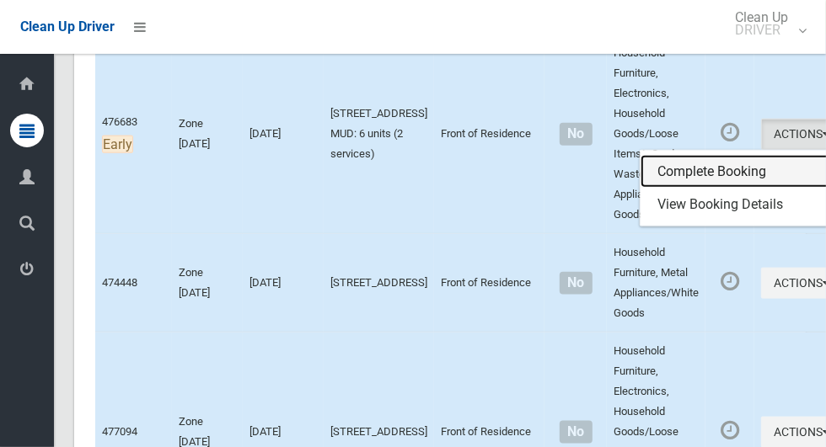
click at [687, 189] on link "Complete Booking" at bounding box center [740, 172] width 201 height 34
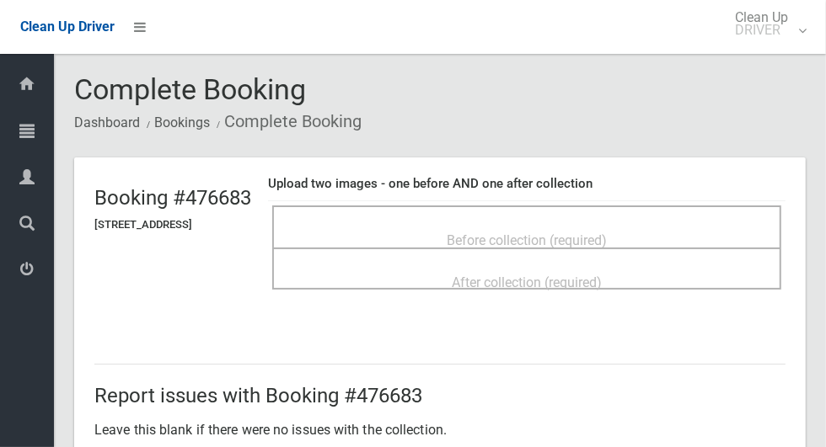
click at [678, 230] on div "Before collection (required)" at bounding box center [527, 239] width 472 height 31
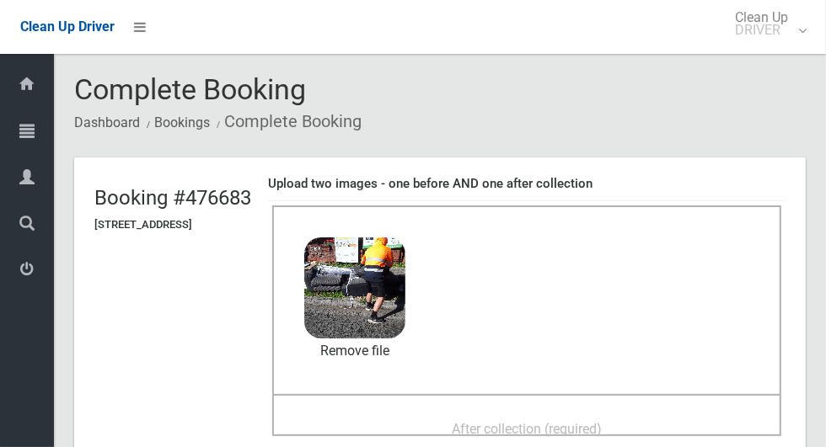
click at [501, 422] on span "After collection (required)" at bounding box center [527, 429] width 150 height 16
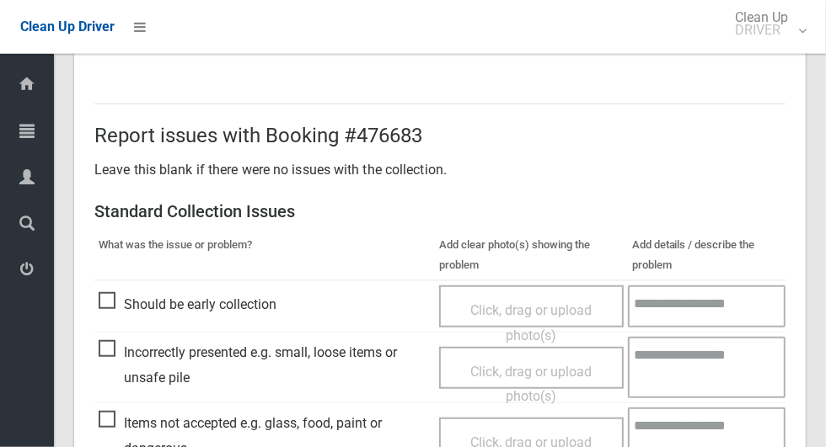
scroll to position [871, 0]
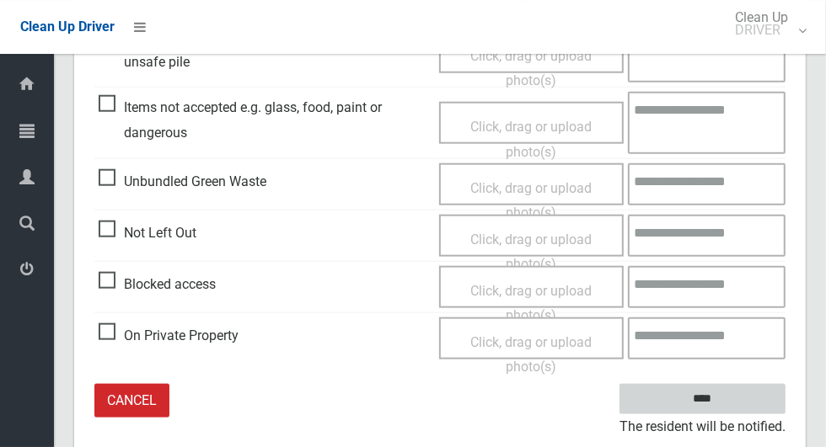
click at [731, 402] on input "****" at bounding box center [702, 399] width 166 height 31
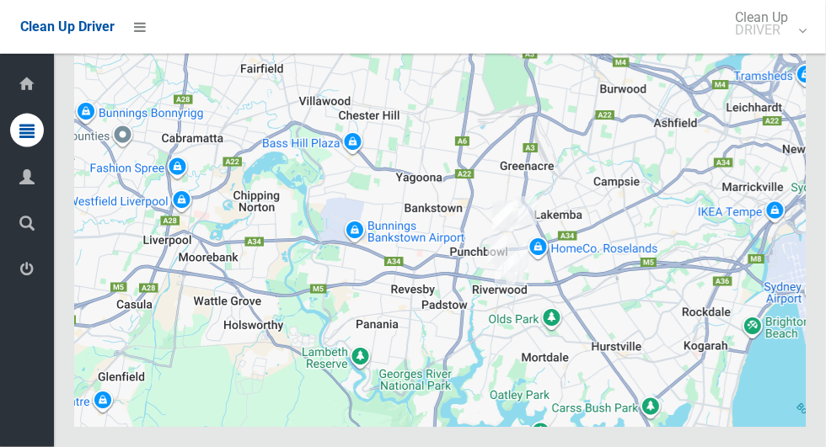
scroll to position [10388, 0]
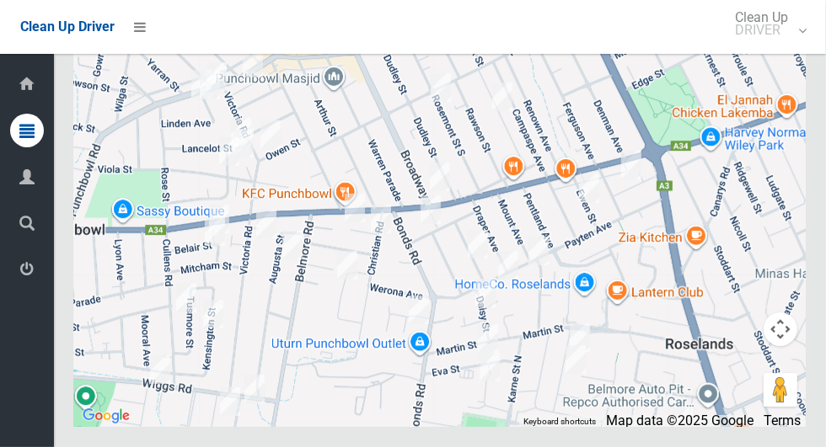
click at [283, 245] on img at bounding box center [266, 224] width 34 height 42
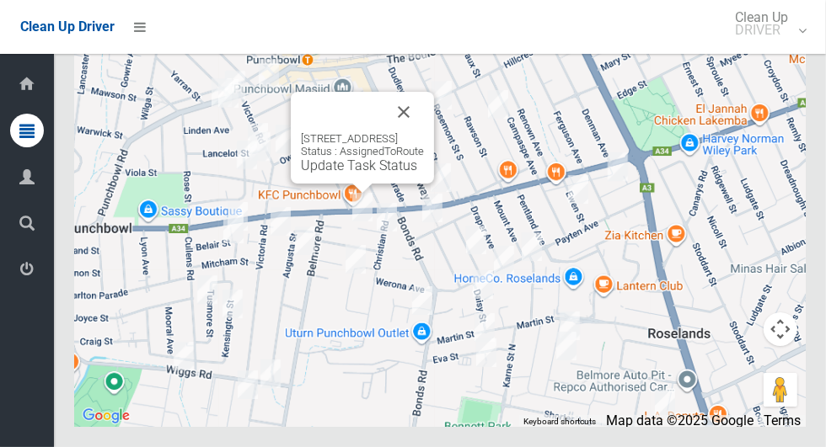
click at [424, 132] on button "Close" at bounding box center [403, 112] width 40 height 40
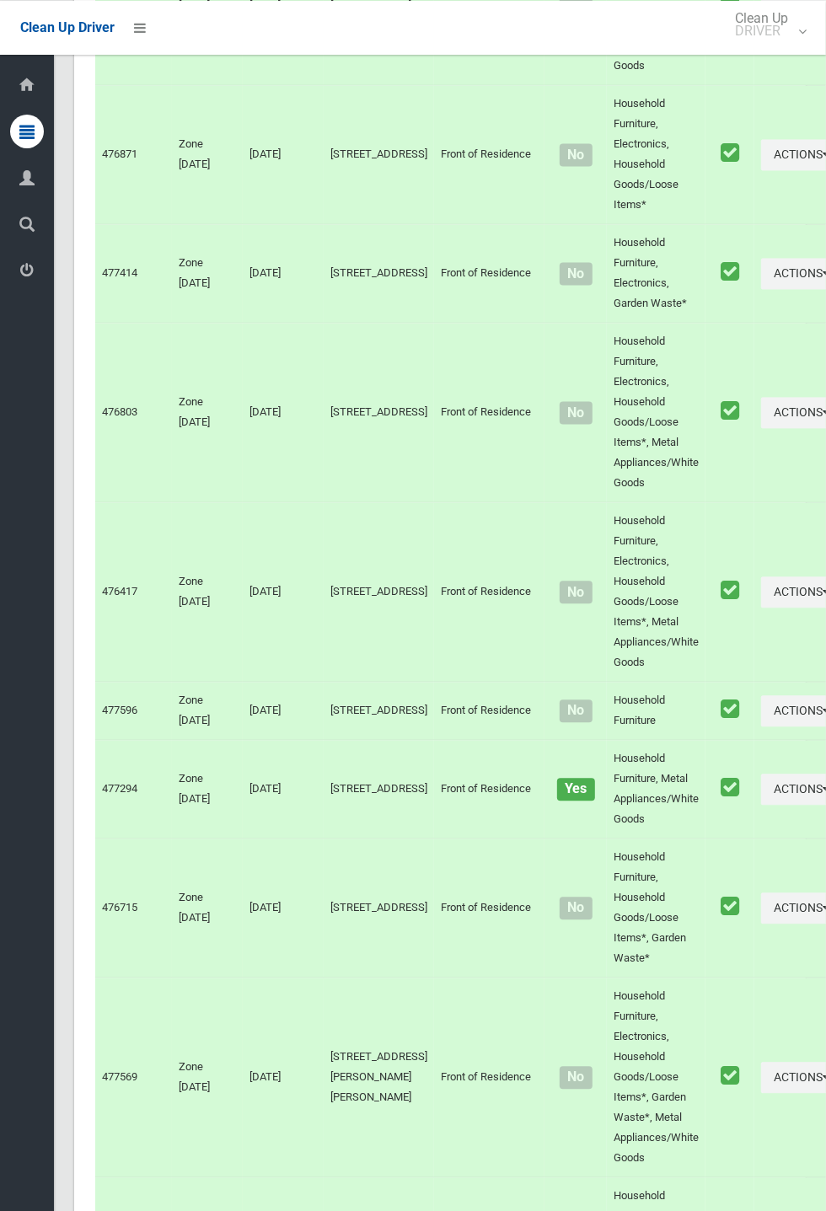
scroll to position [0, 0]
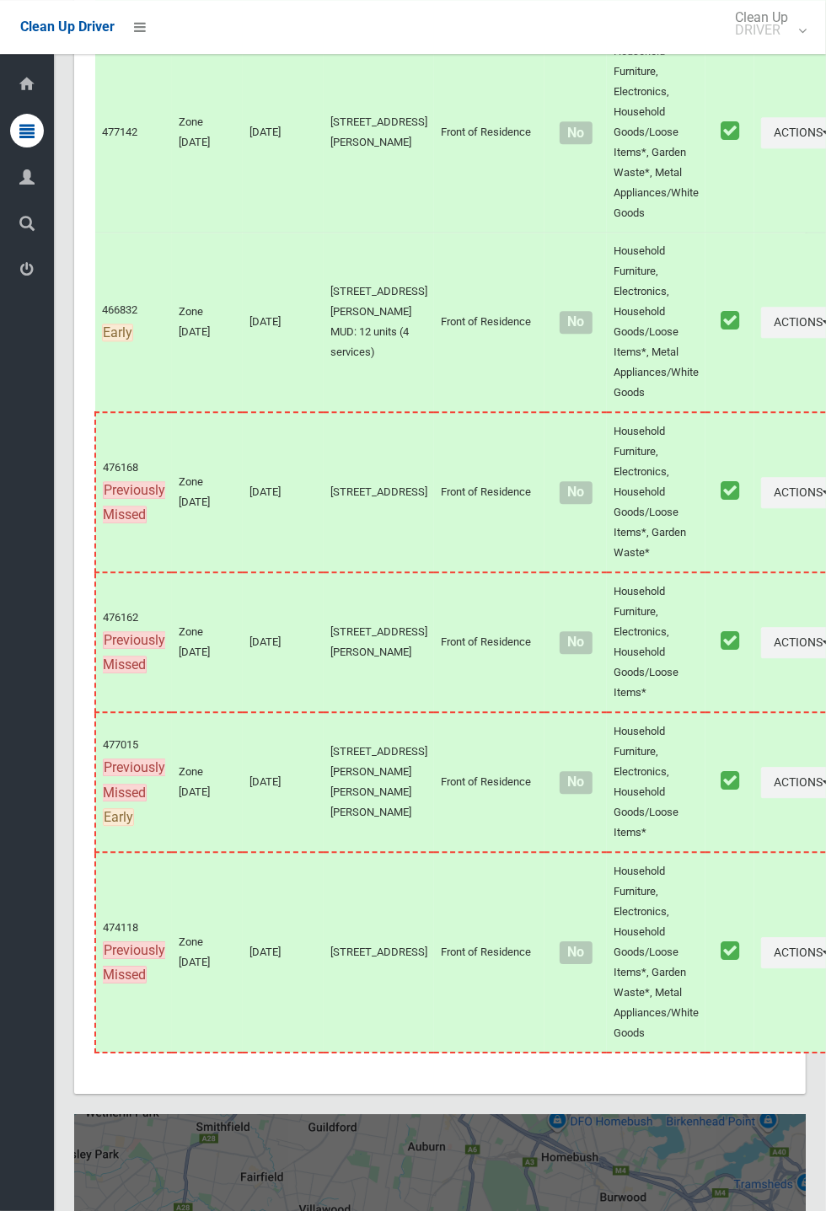
scroll to position [9595, 0]
